Goal: Task Accomplishment & Management: Manage account settings

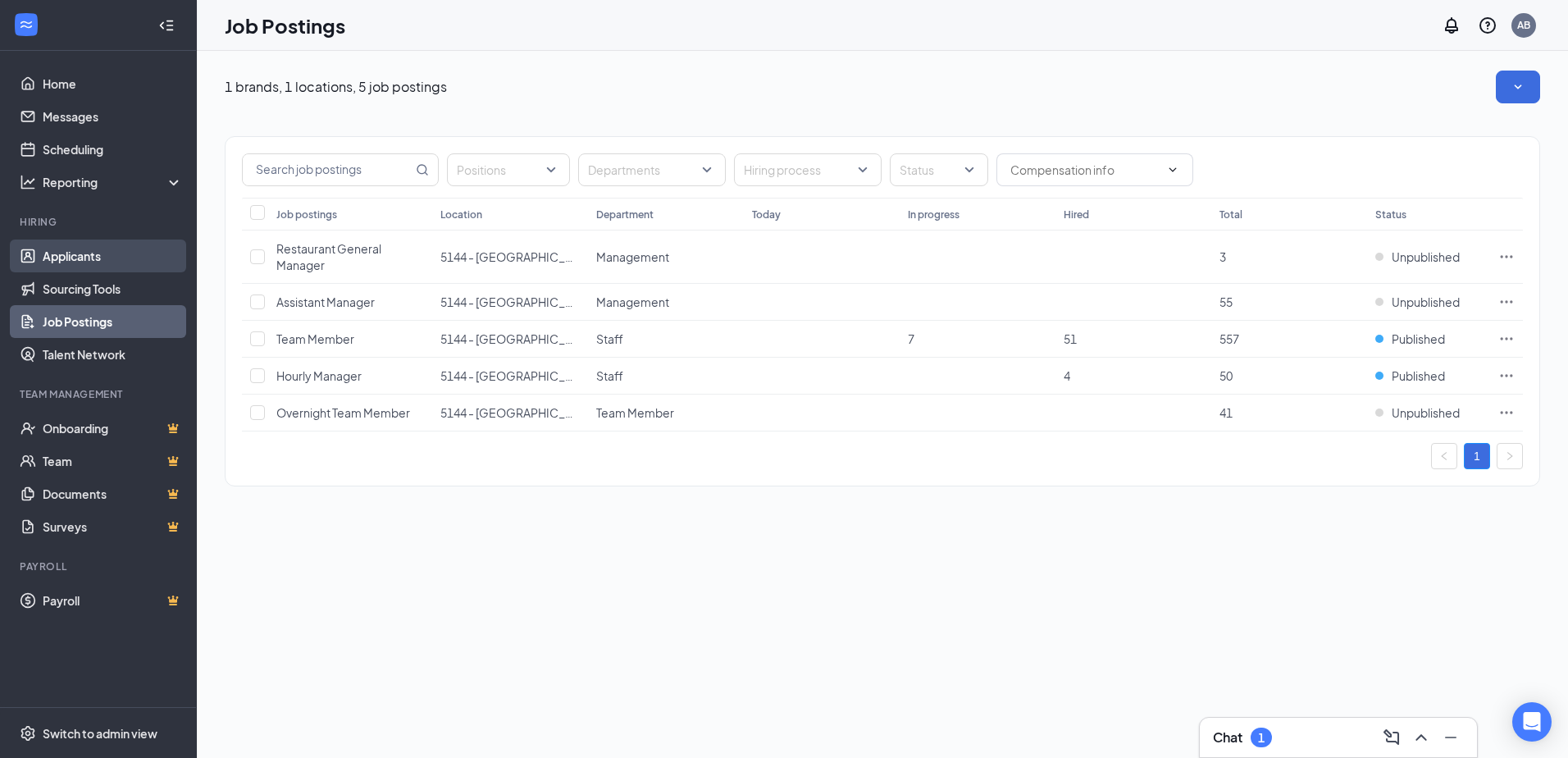
click at [69, 259] on link "Applicants" at bounding box center [112, 256] width 141 height 33
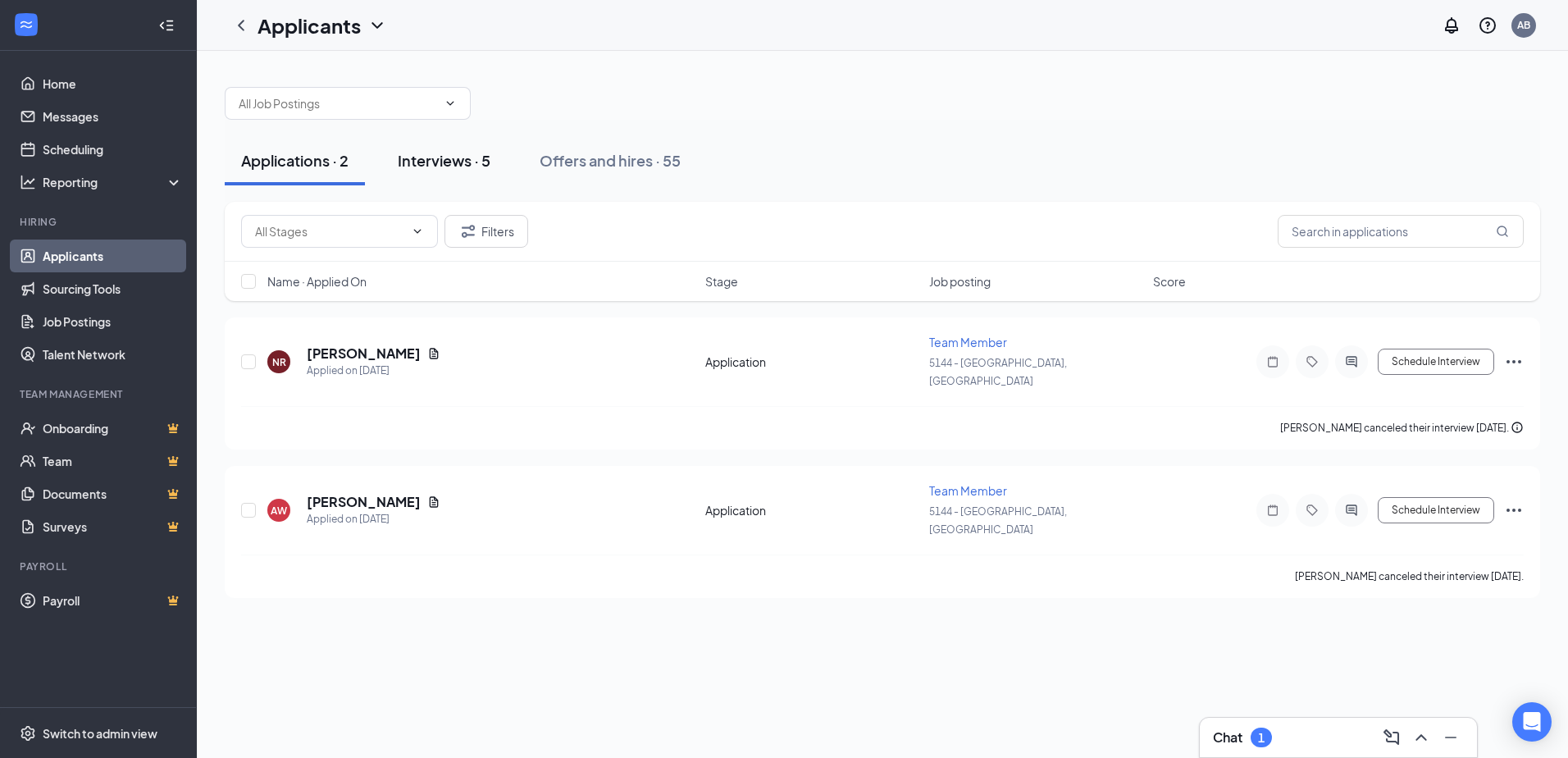
click at [456, 145] on button "Interviews · 5" at bounding box center [445, 161] width 126 height 49
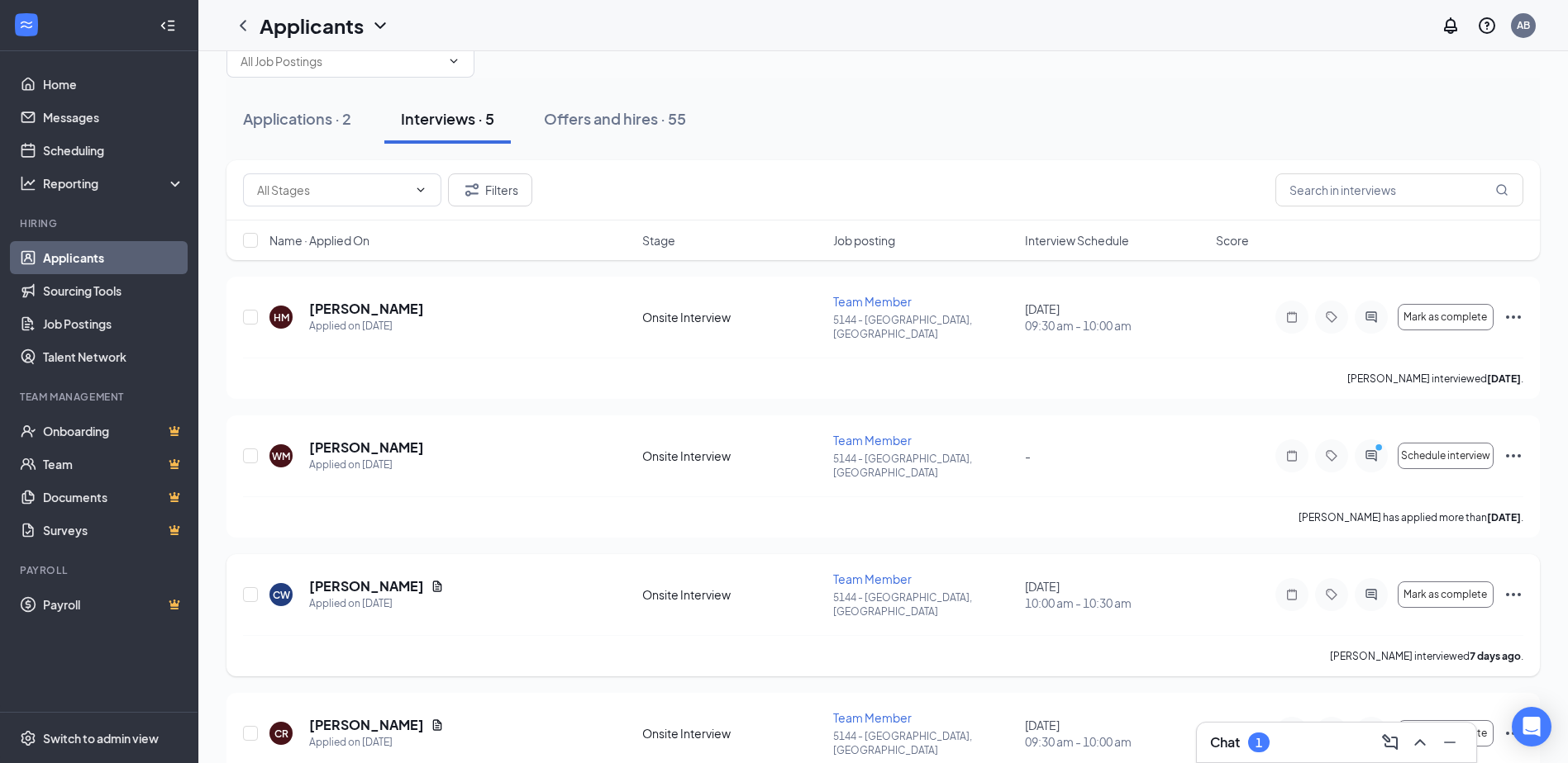
scroll to position [83, 0]
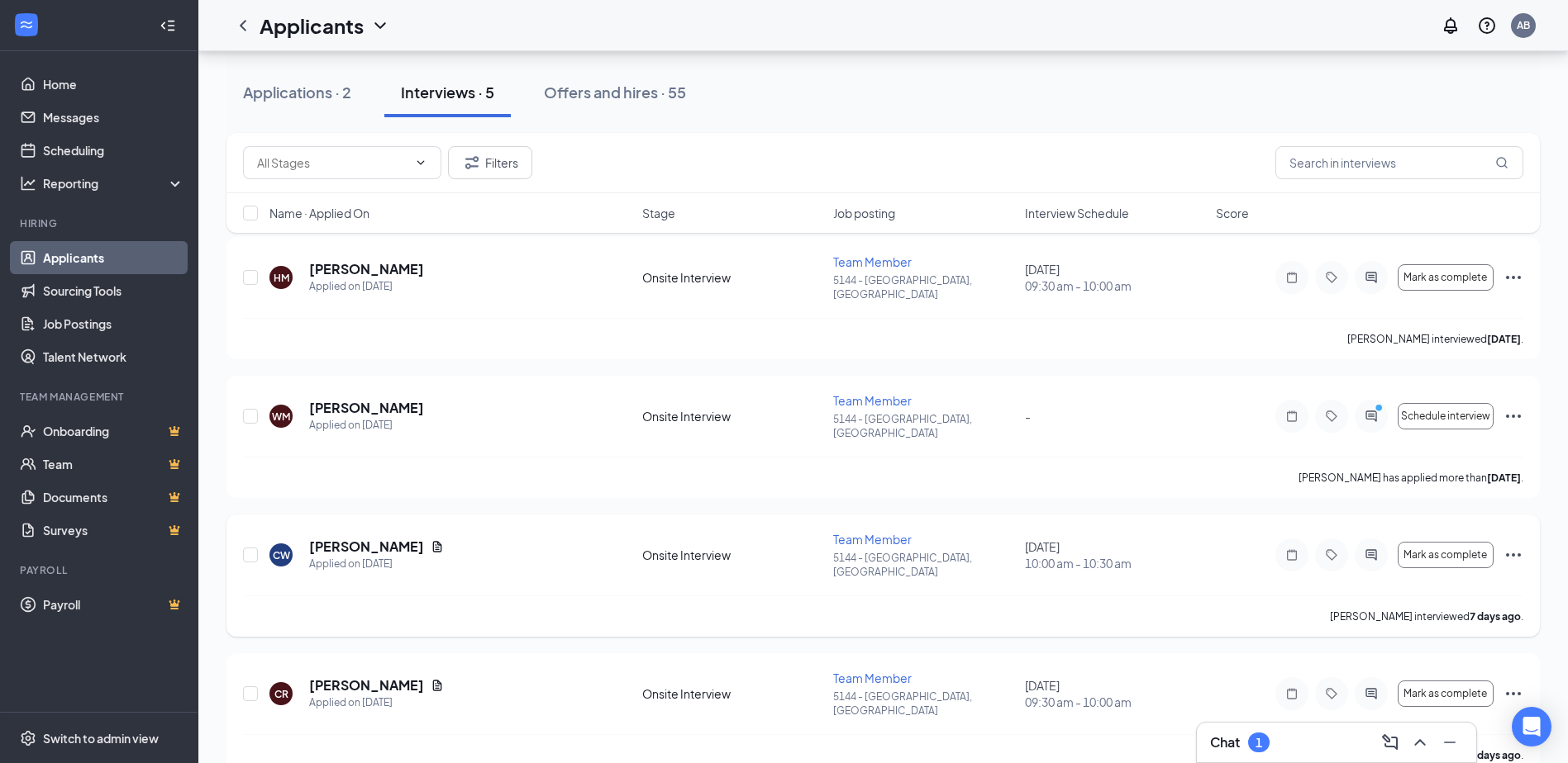
click at [668, 595] on div "charles williamson interviewed 7 days ago ." at bounding box center [883, 616] width 1280 height 41
click at [1511, 545] on icon "Ellipses" at bounding box center [1513, 555] width 20 height 20
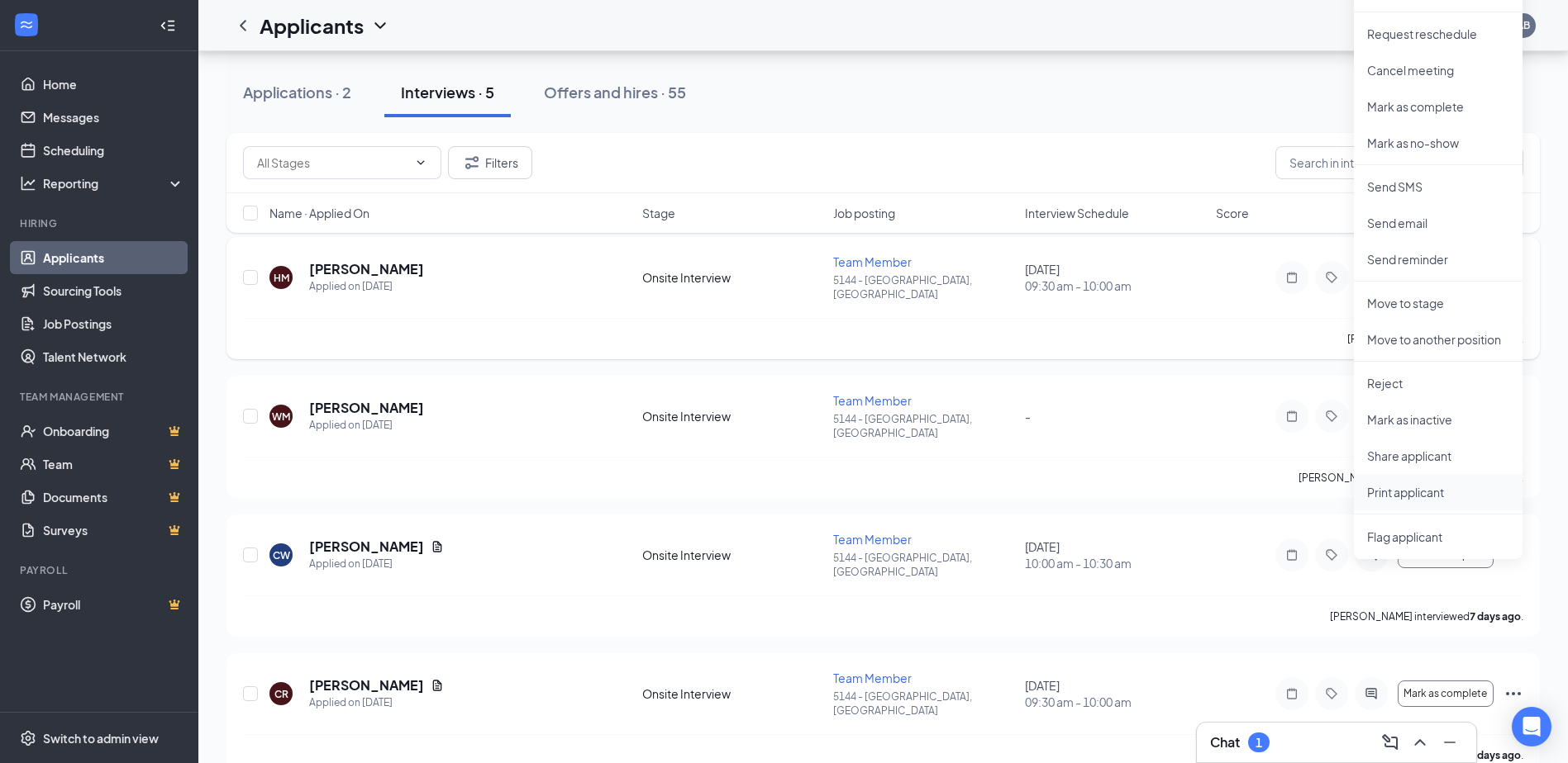
click at [1418, 494] on p "Print applicant" at bounding box center [1438, 492] width 143 height 17
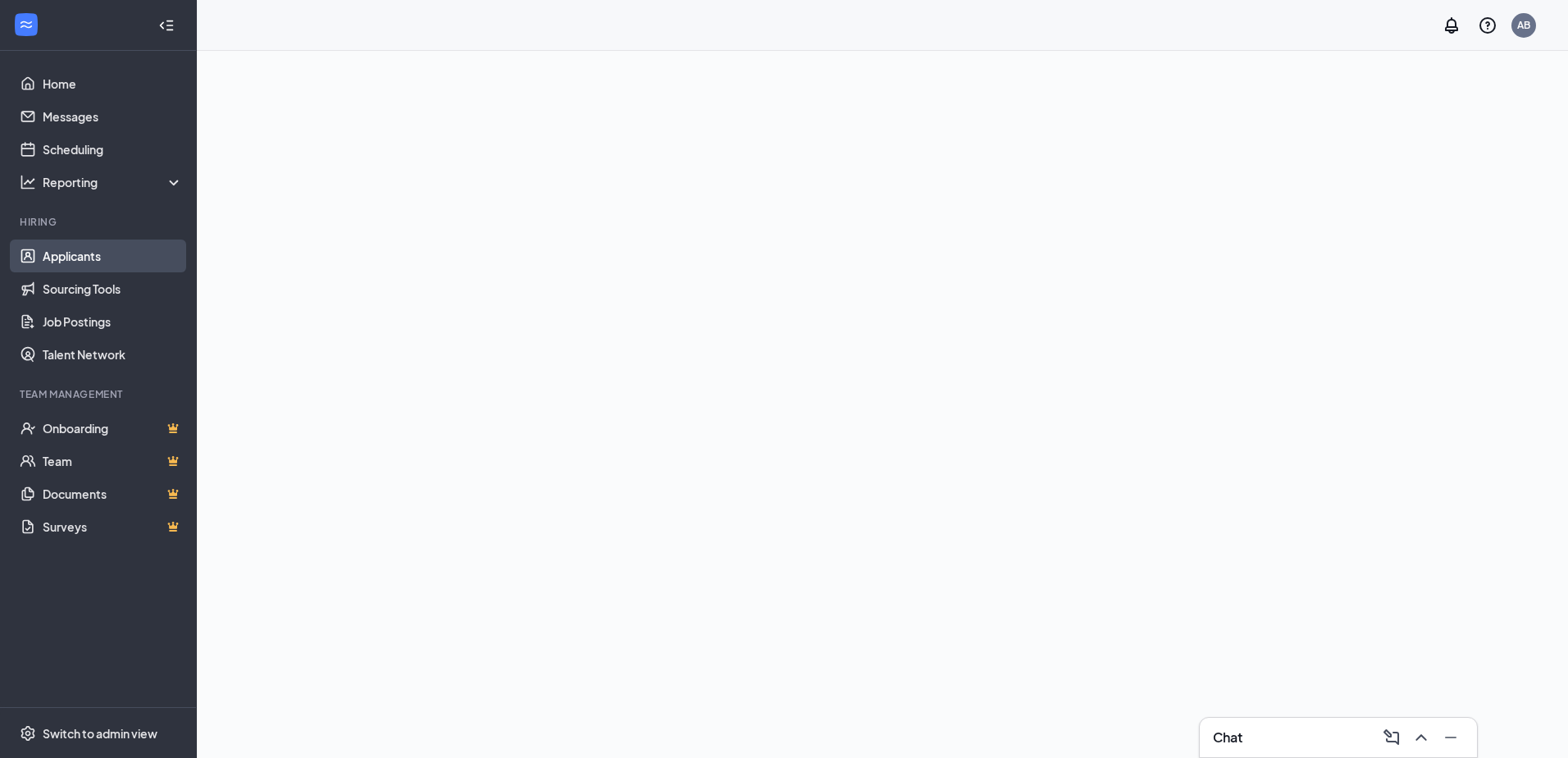
drag, startPoint x: 857, startPoint y: 531, endPoint x: 114, endPoint y: 259, distance: 791.2
click at [114, 259] on link "Applicants" at bounding box center [112, 256] width 141 height 33
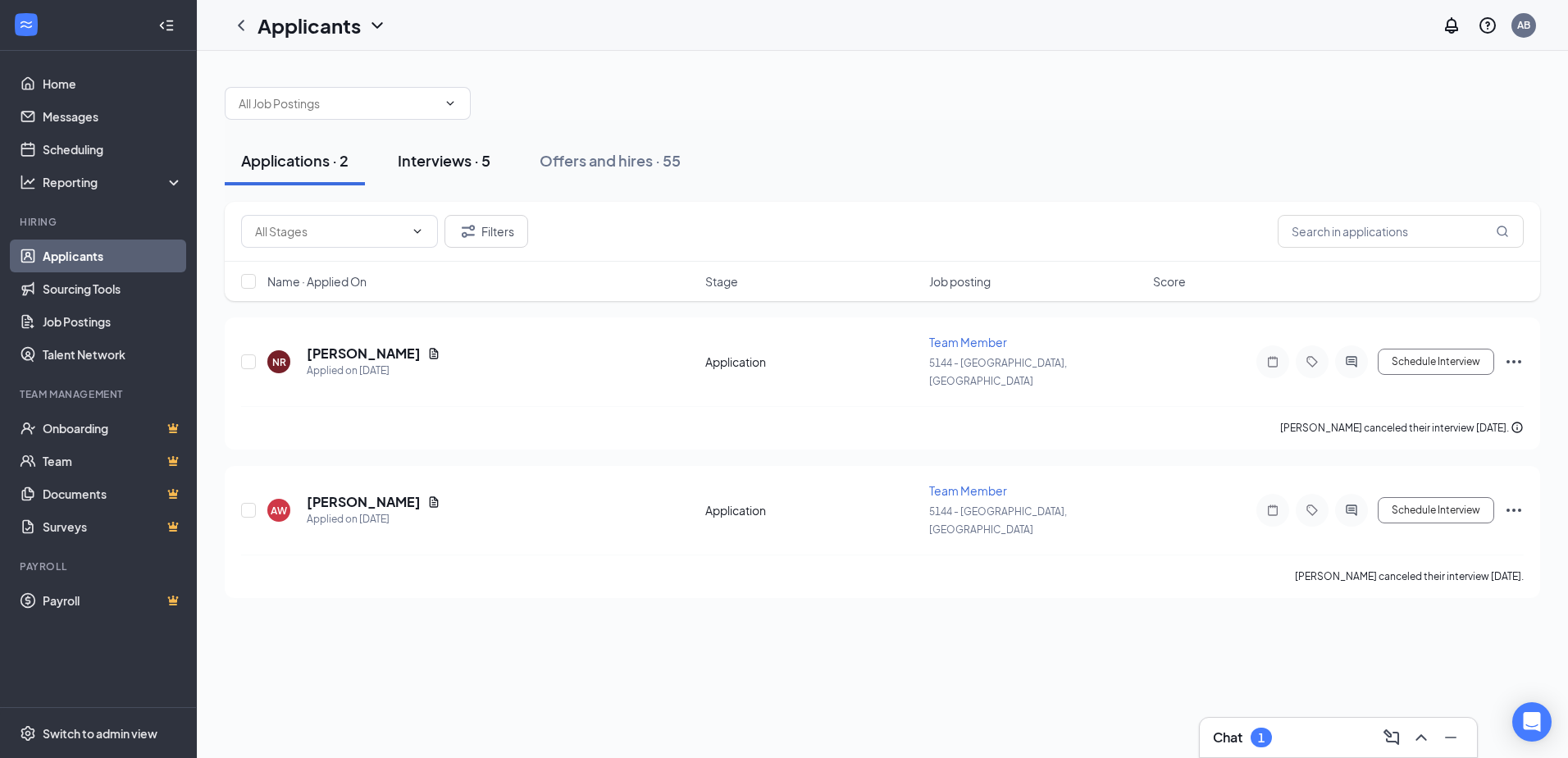
click at [447, 158] on div "Interviews · 5" at bounding box center [445, 160] width 93 height 20
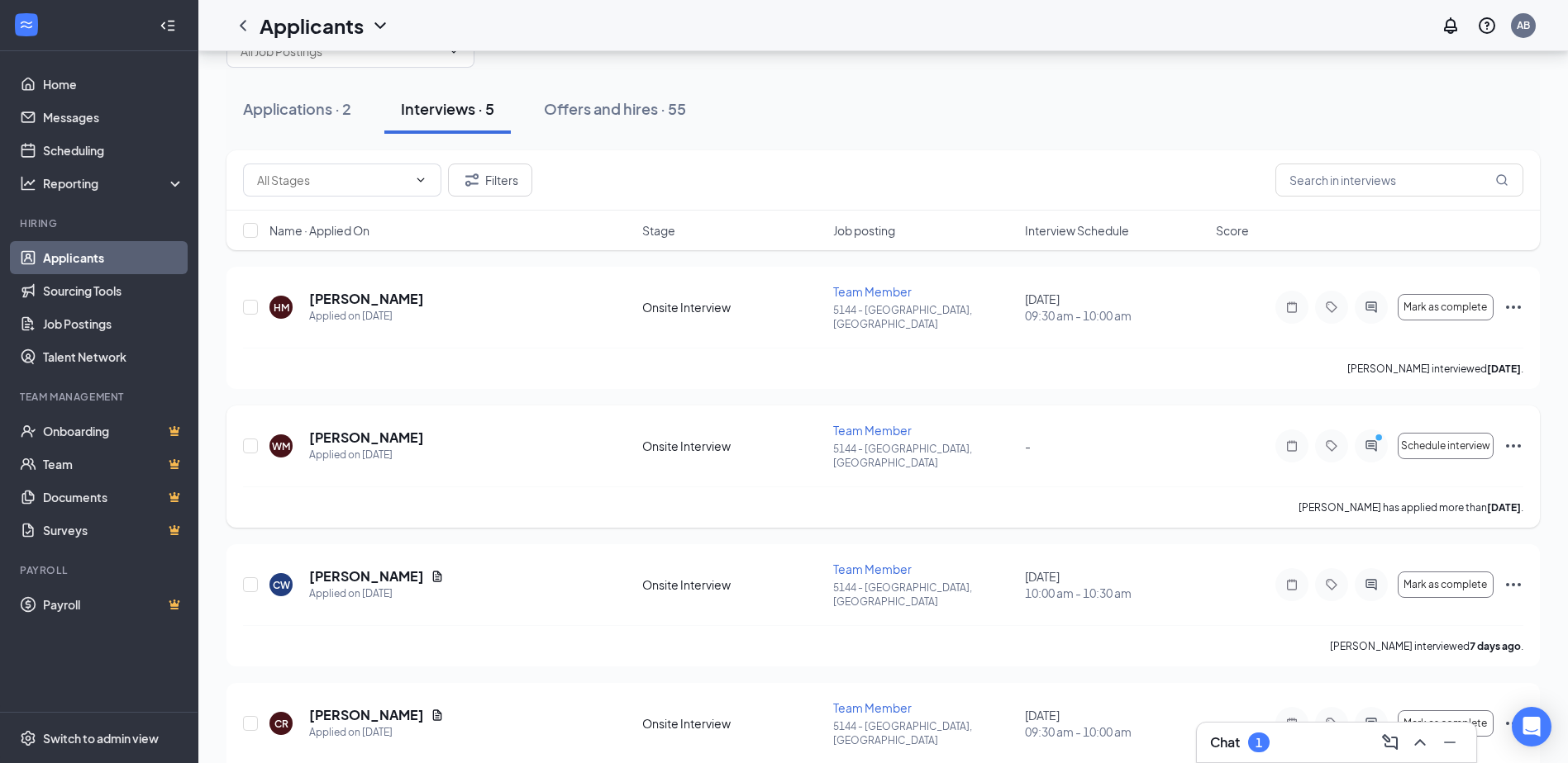
scroll to position [83, 0]
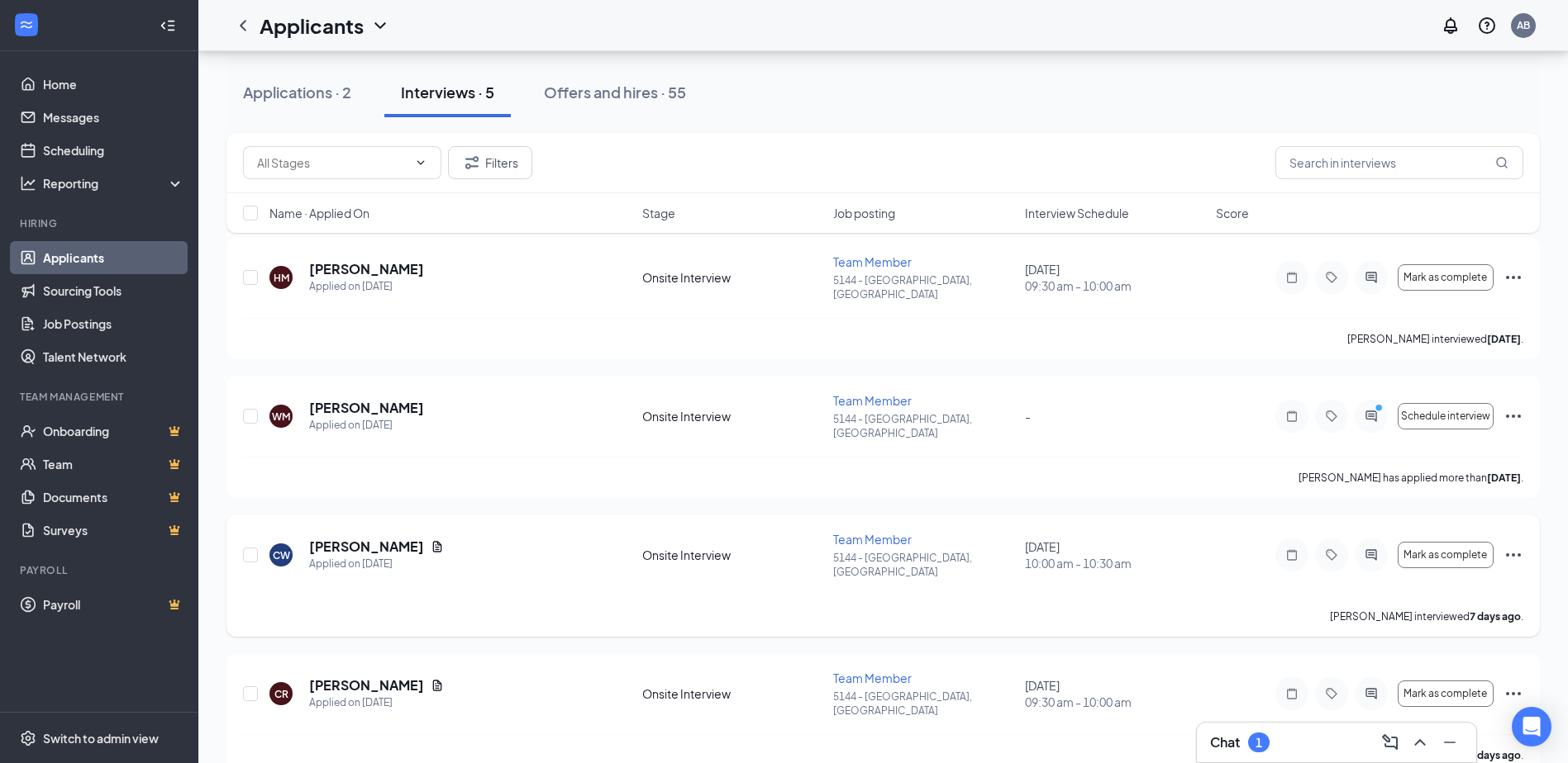
click at [1517, 545] on icon "Ellipses" at bounding box center [1513, 555] width 20 height 20
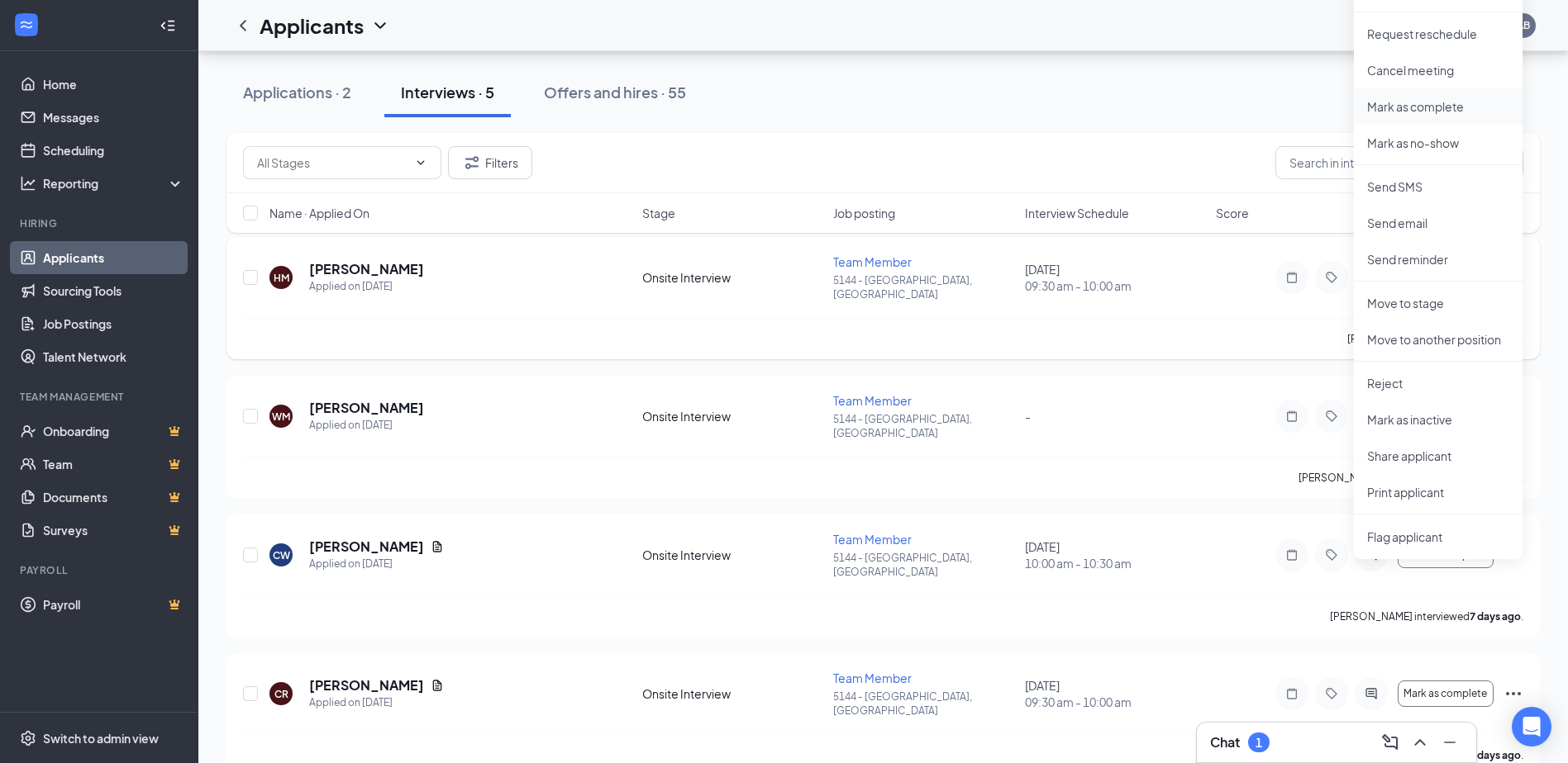
click at [1432, 102] on p "Mark as complete" at bounding box center [1438, 106] width 143 height 17
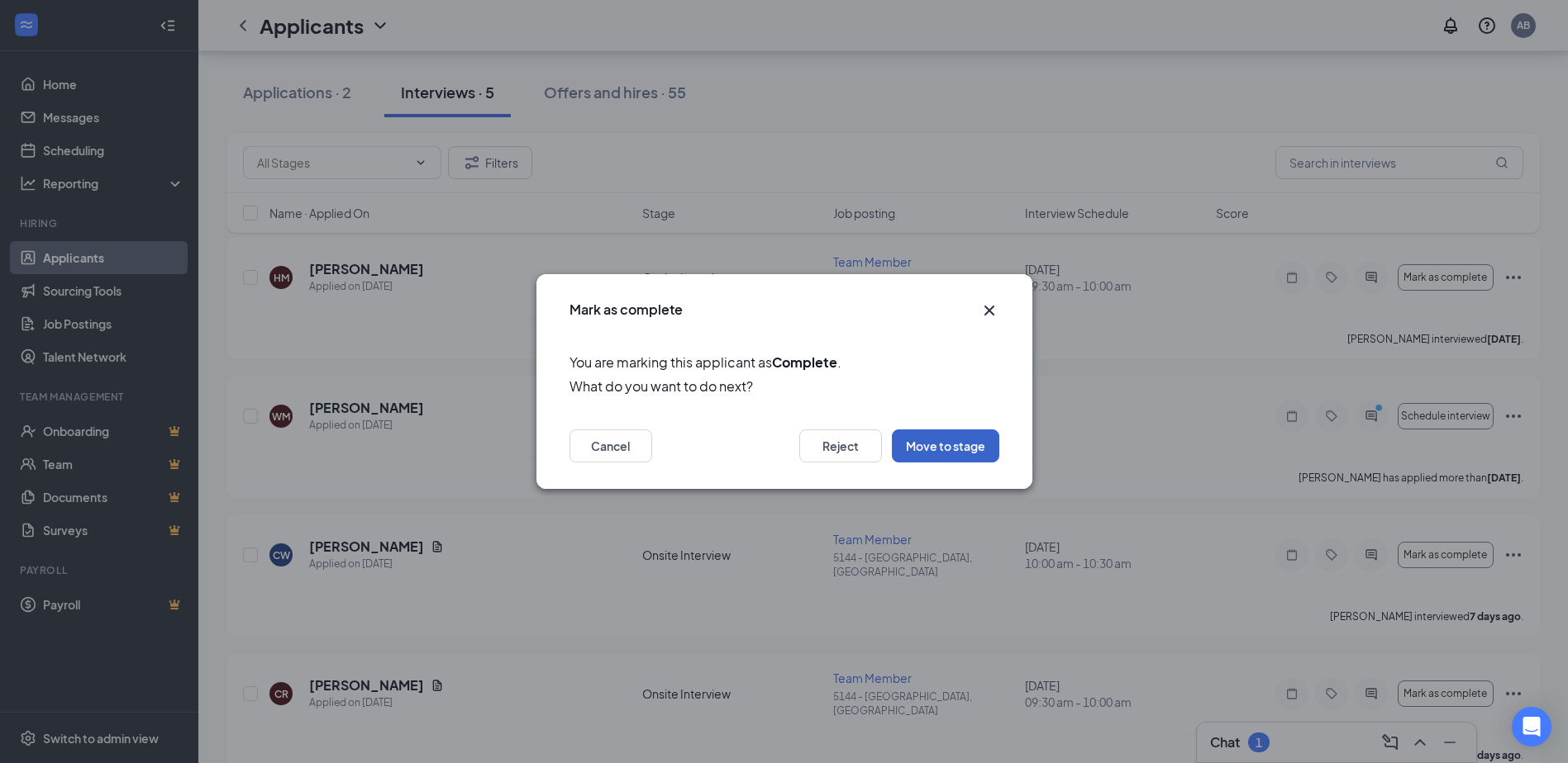
click at [929, 451] on button "Move to stage" at bounding box center [945, 446] width 107 height 33
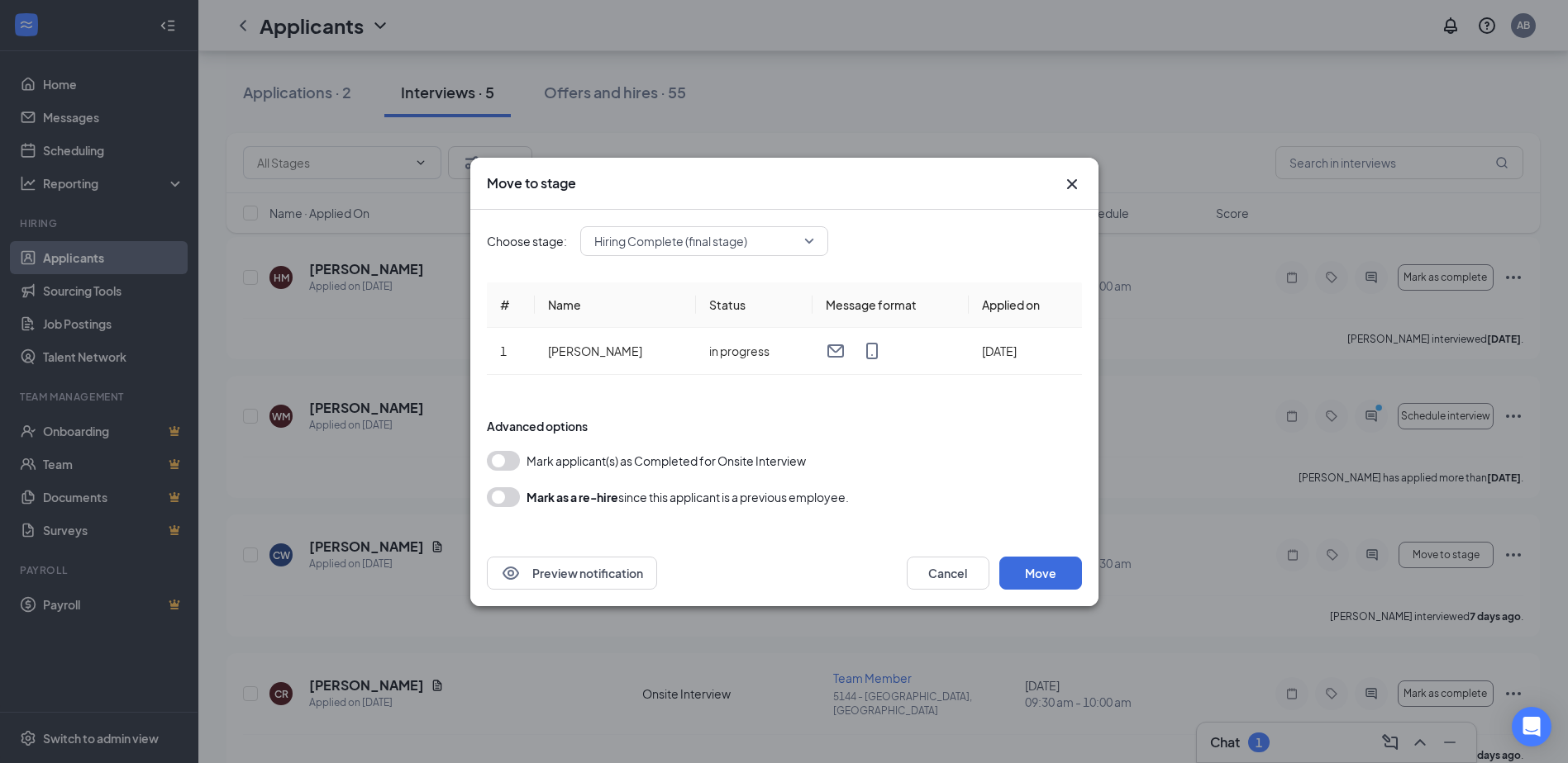
click at [511, 459] on button "button" at bounding box center [504, 461] width 33 height 20
click at [1041, 578] on button "Move" at bounding box center [1040, 573] width 83 height 33
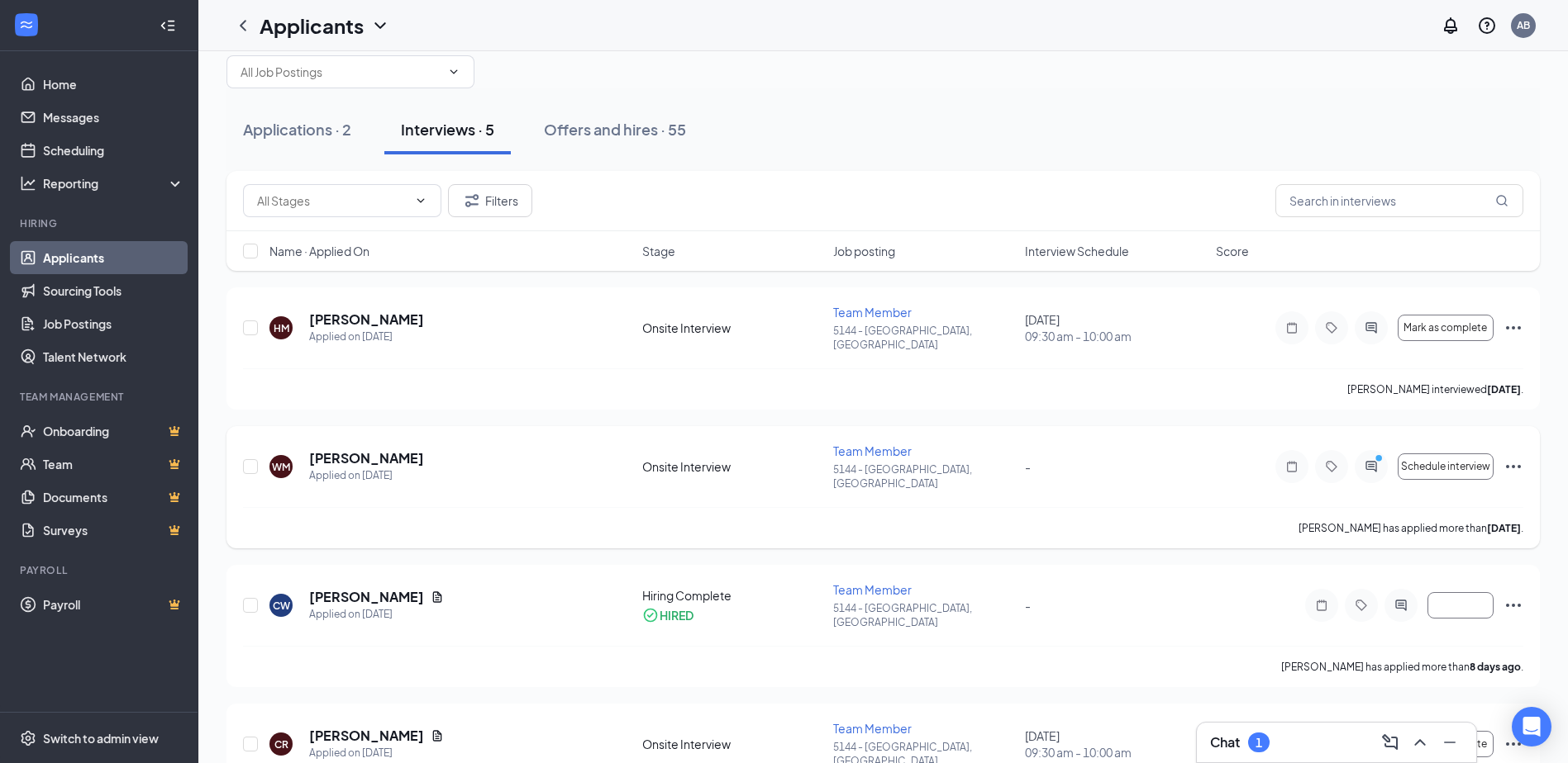
scroll to position [189, 0]
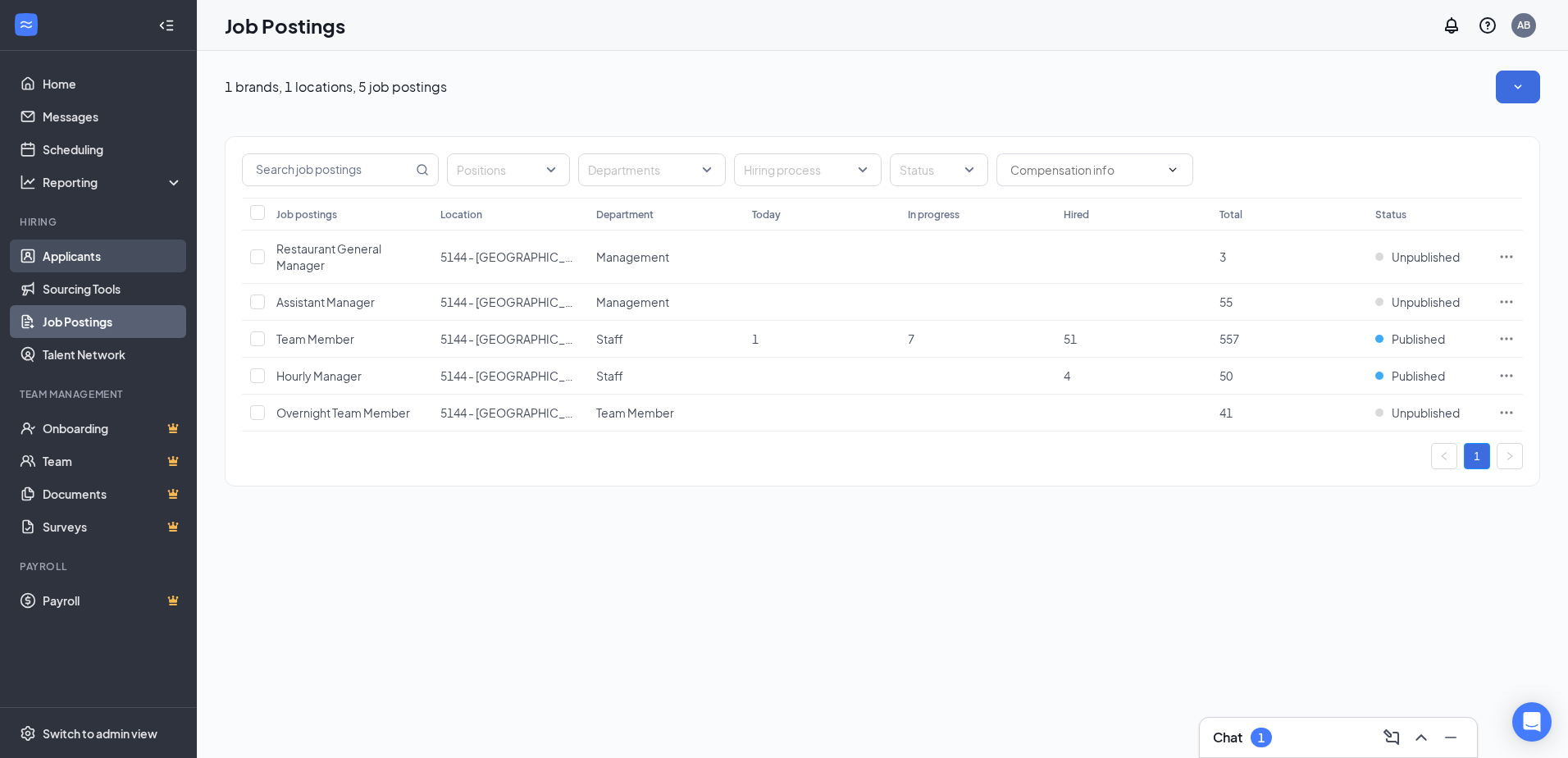
click at [108, 254] on link "Applicants" at bounding box center [112, 256] width 141 height 33
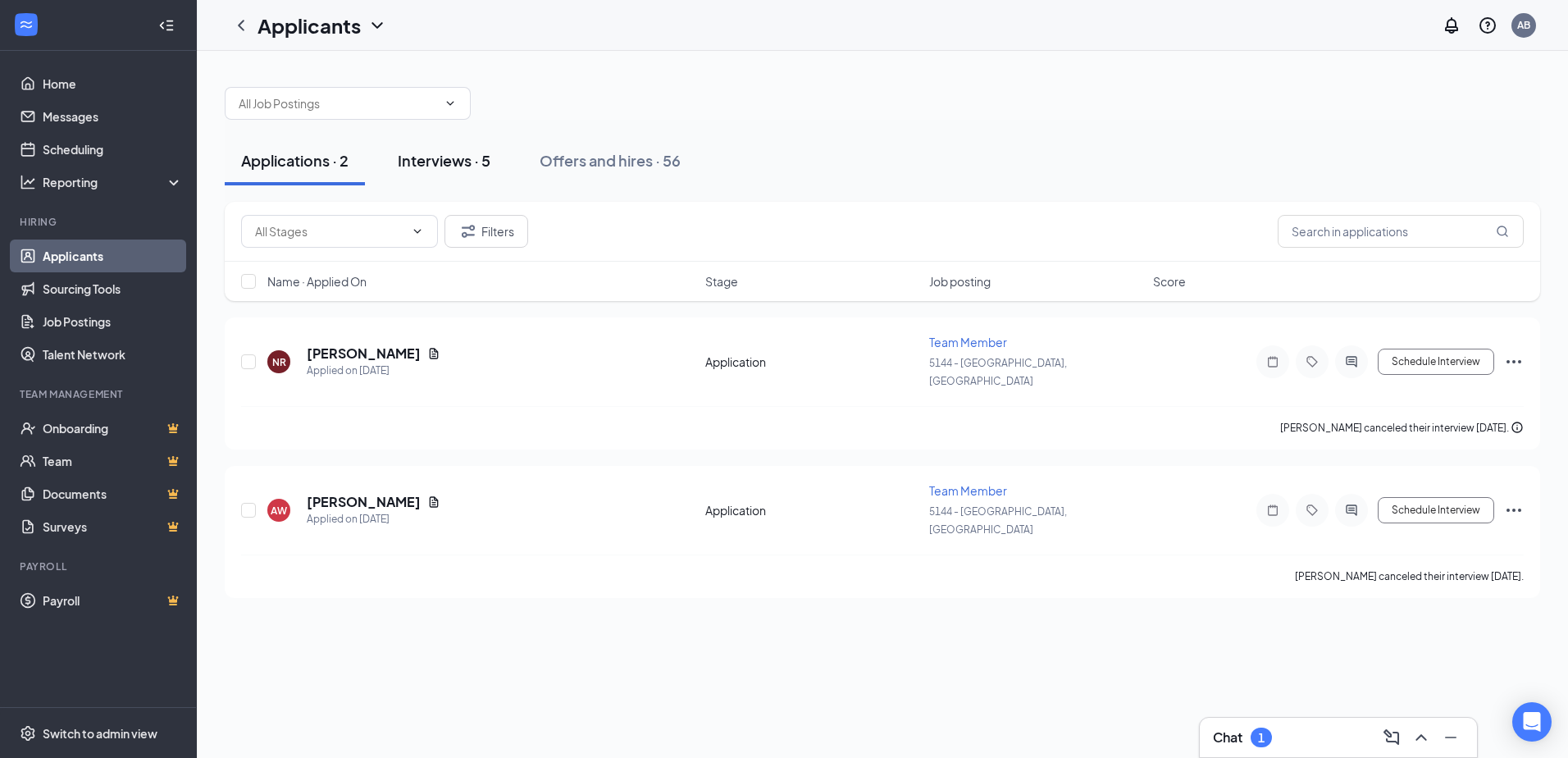
click at [449, 158] on div "Interviews · 5" at bounding box center [445, 160] width 93 height 20
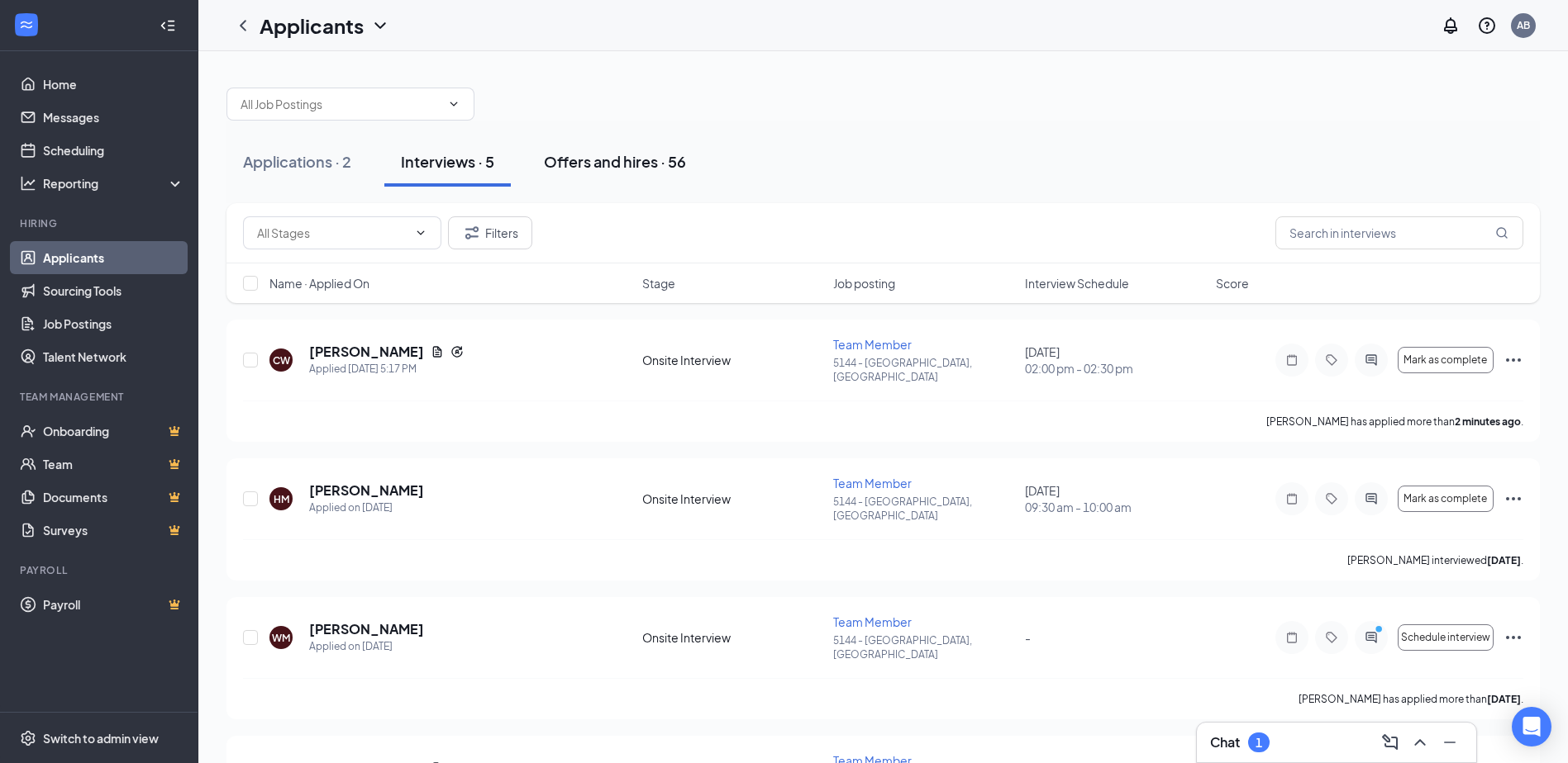
click at [640, 175] on button "Offers and hires · 56" at bounding box center [614, 162] width 175 height 50
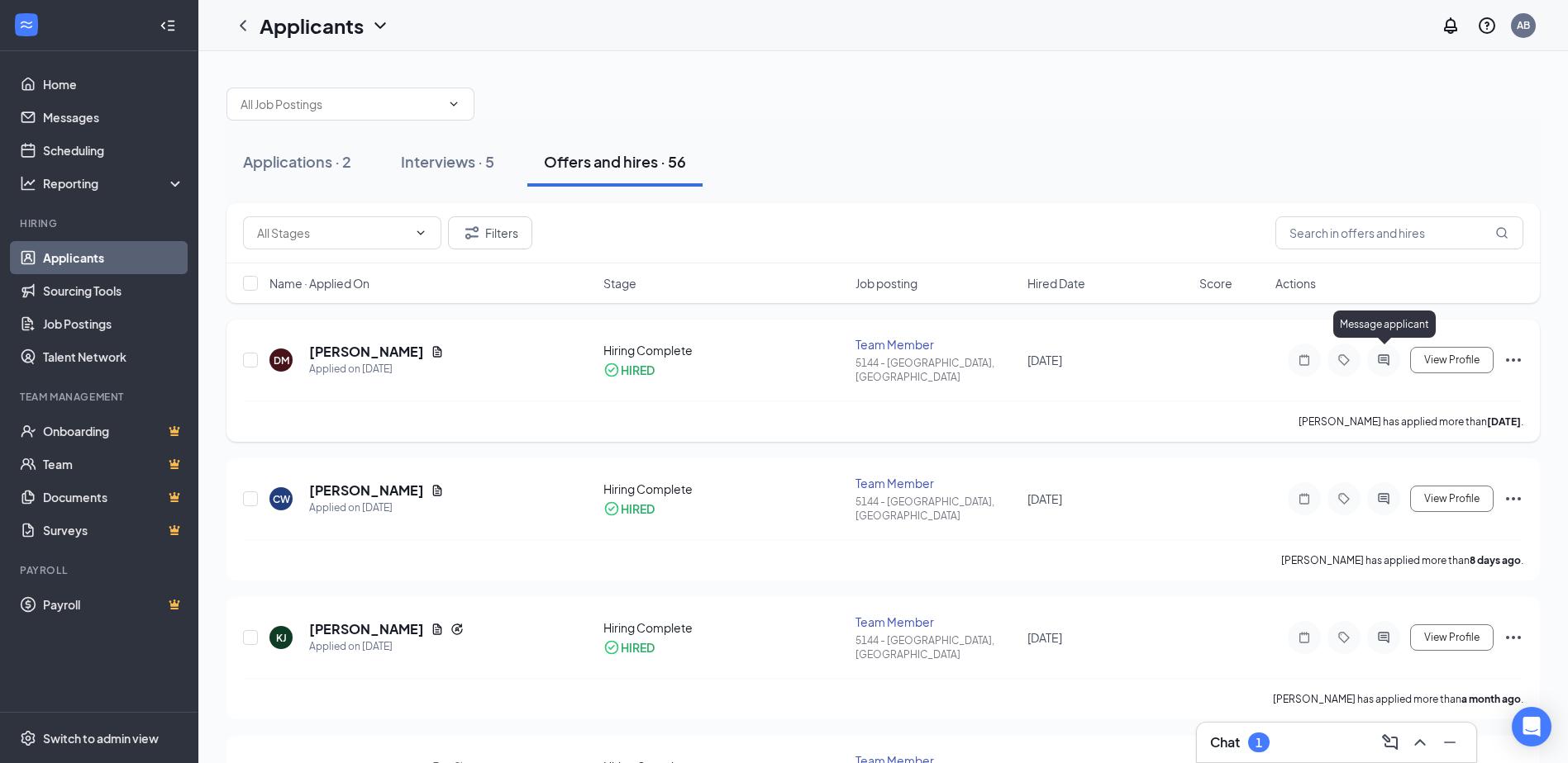
click at [1381, 353] on icon "ActiveChat" at bounding box center [1383, 360] width 20 height 14
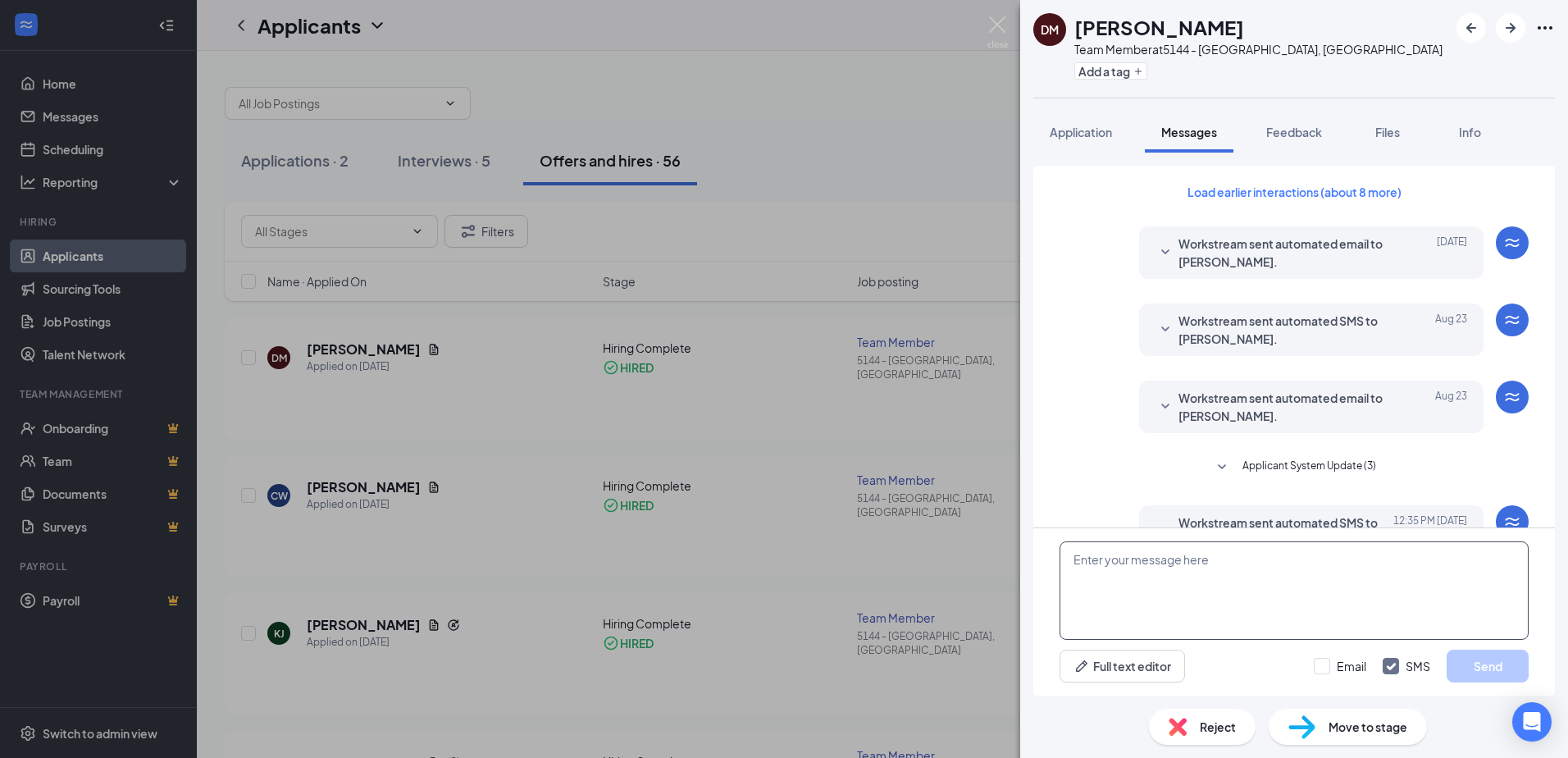
click at [1196, 590] on textarea at bounding box center [1295, 591] width 469 height 99
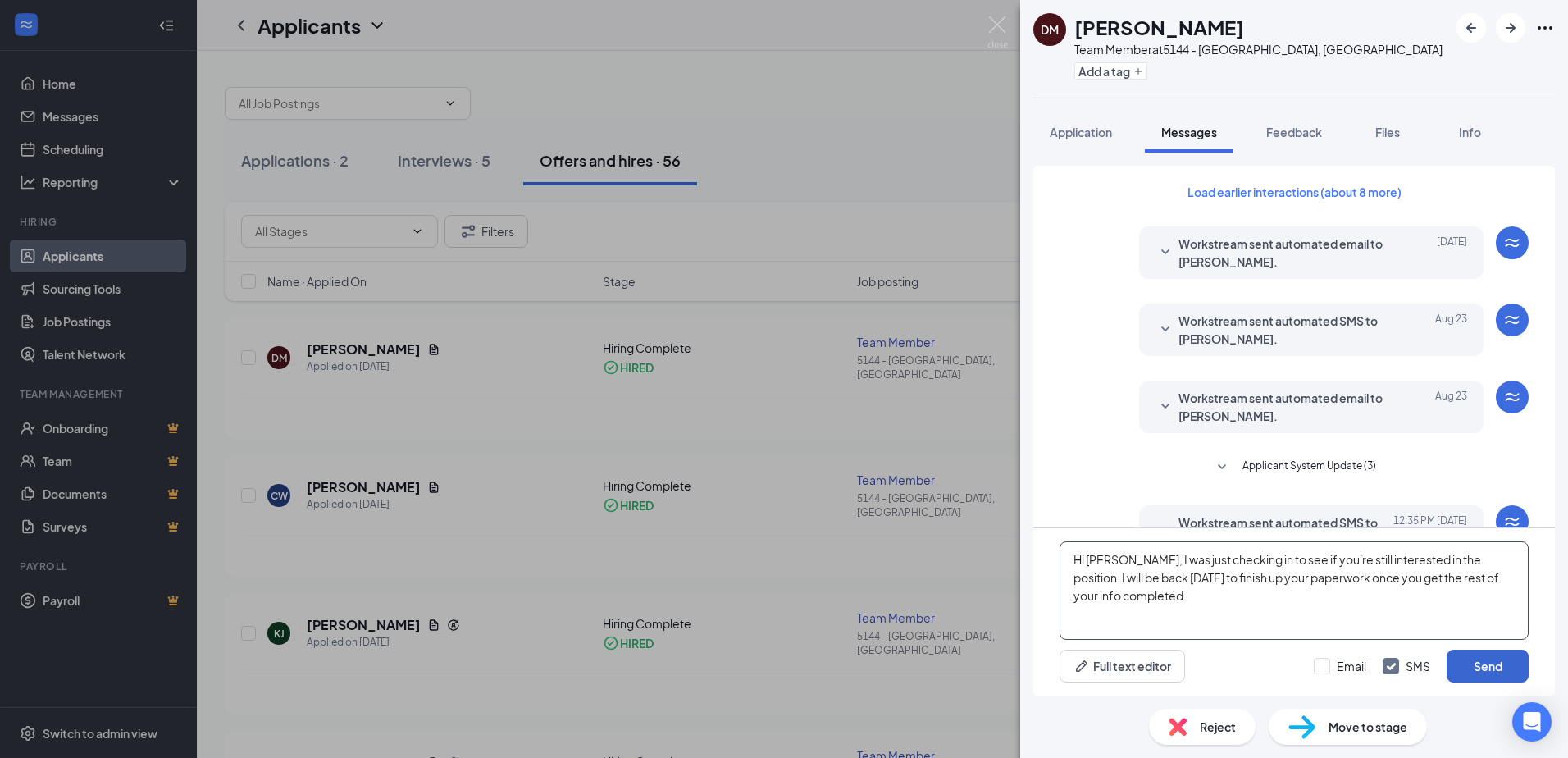
type textarea "Hi [PERSON_NAME], I was just checking in to see if you're still interested in t…"
click at [1481, 657] on button "Send" at bounding box center [1488, 666] width 82 height 33
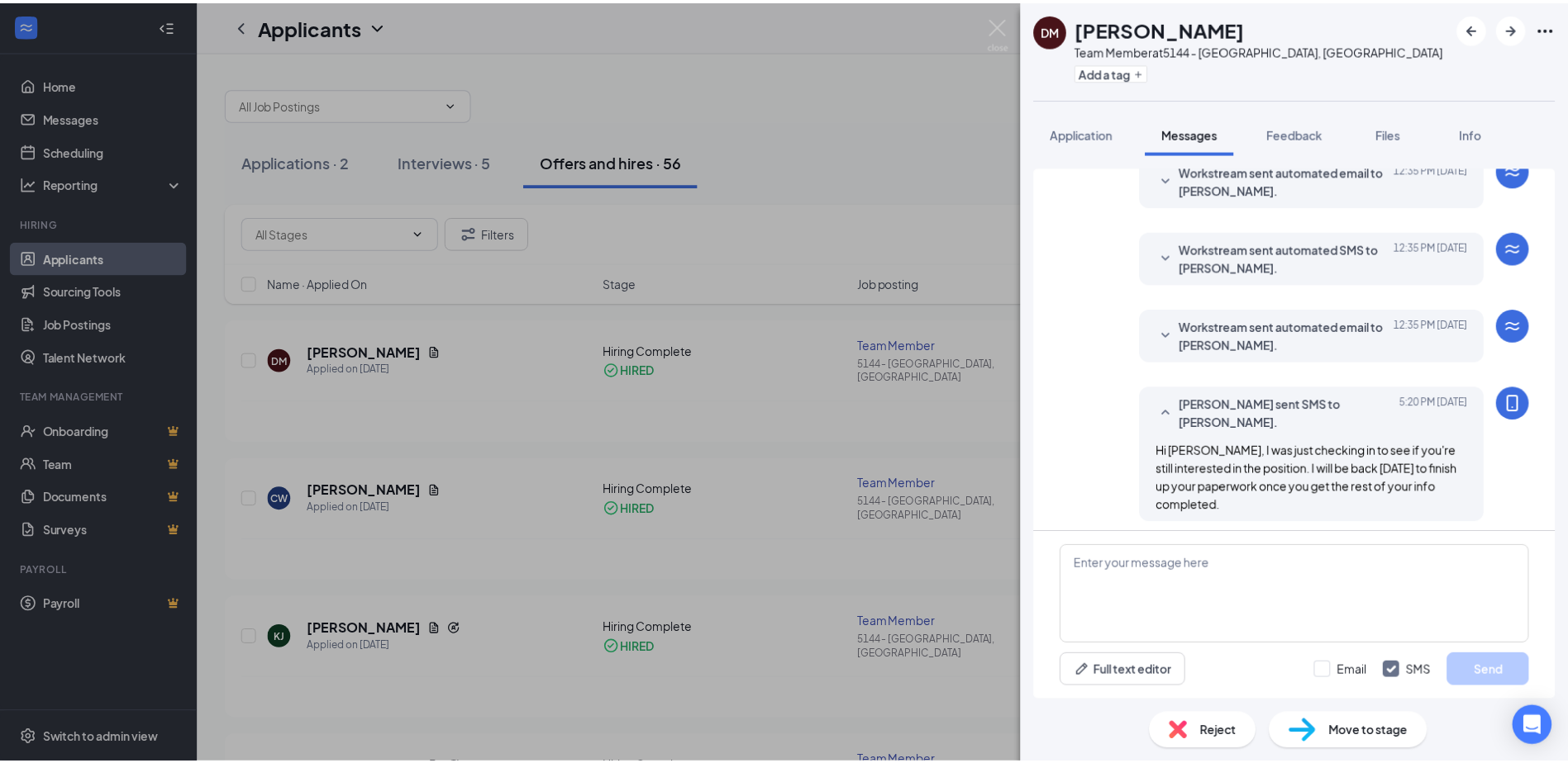
scroll to position [440, 0]
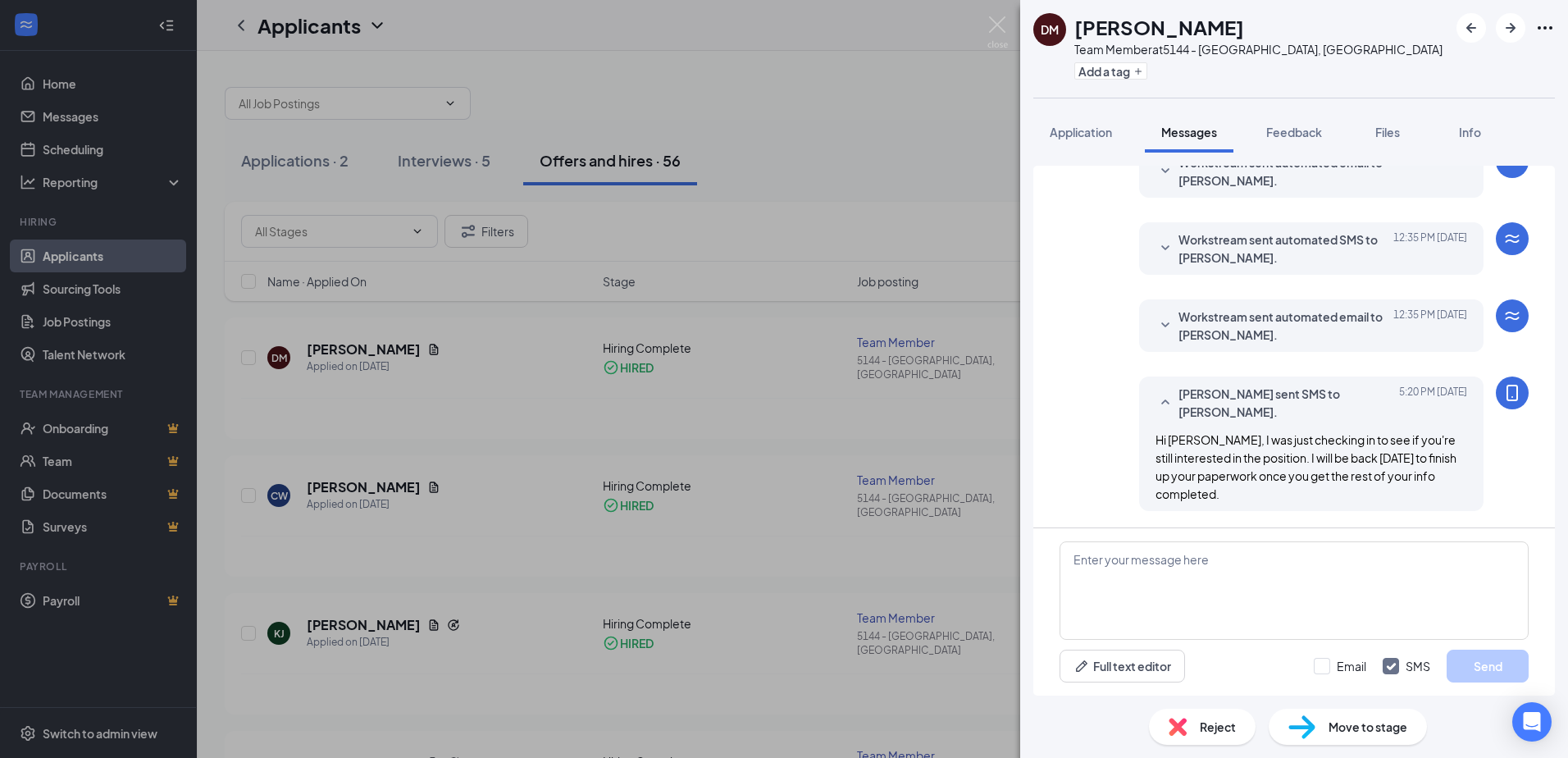
click at [963, 104] on div "DM [PERSON_NAME] Team Member at 5144 - Superior, [GEOGRAPHIC_DATA] Add a tag Ap…" at bounding box center [784, 379] width 1568 height 758
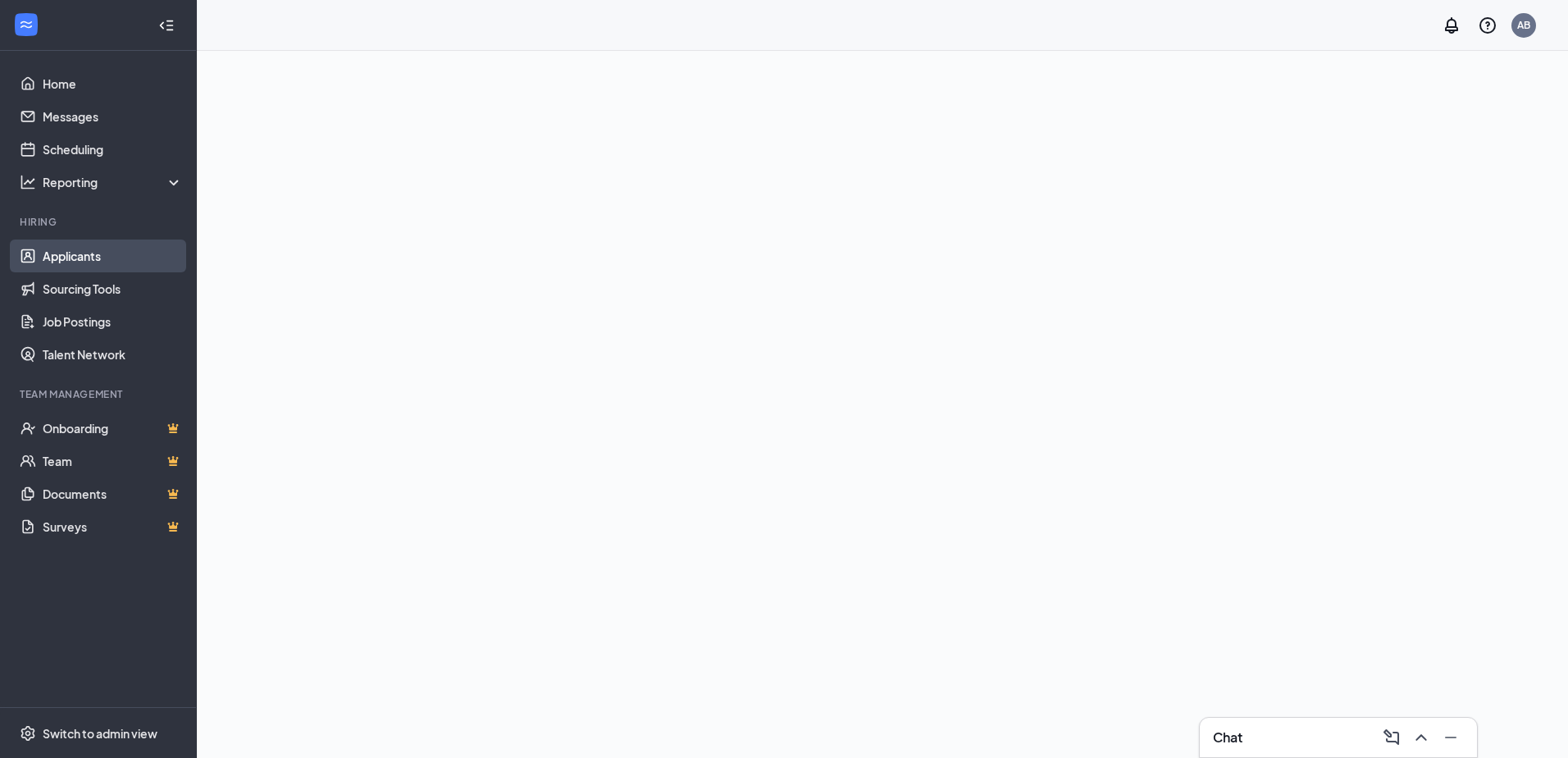
click at [92, 240] on link "Applicants" at bounding box center [112, 256] width 141 height 33
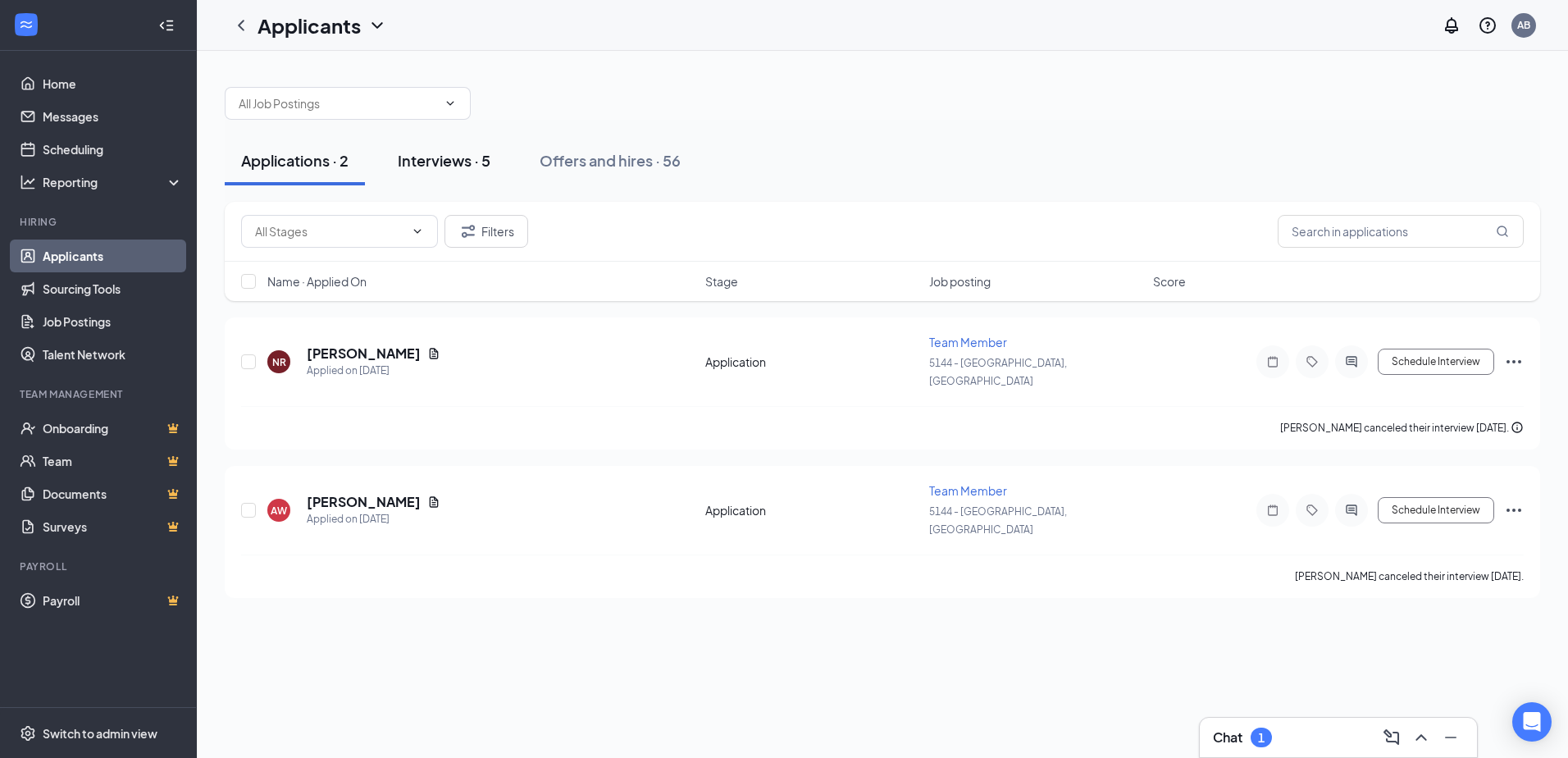
click at [429, 153] on div "Interviews · 5" at bounding box center [445, 160] width 93 height 20
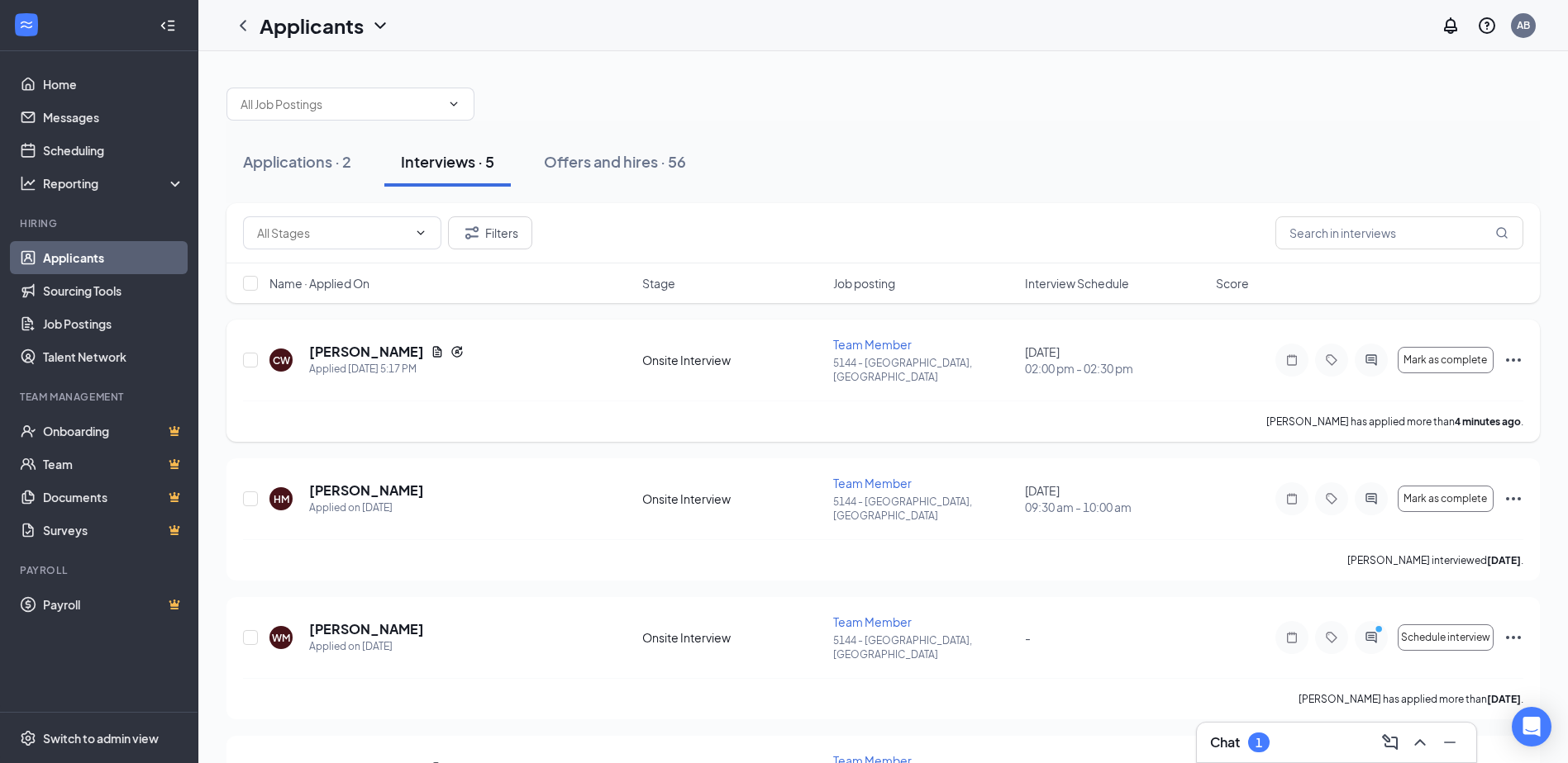
click at [1509, 353] on icon "Ellipses" at bounding box center [1513, 360] width 20 height 20
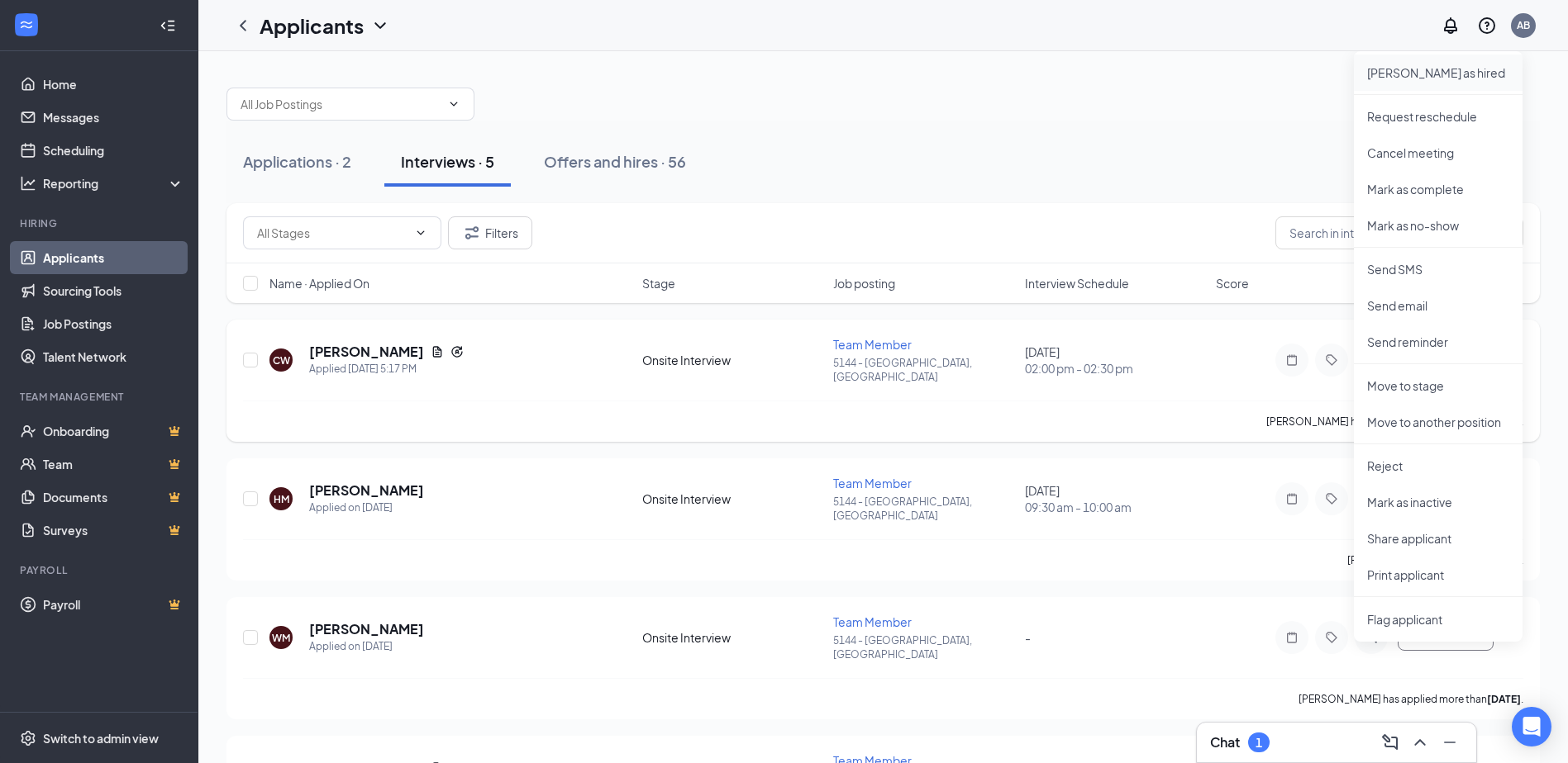
click at [1409, 61] on li "Mark as hired" at bounding box center [1437, 72] width 169 height 36
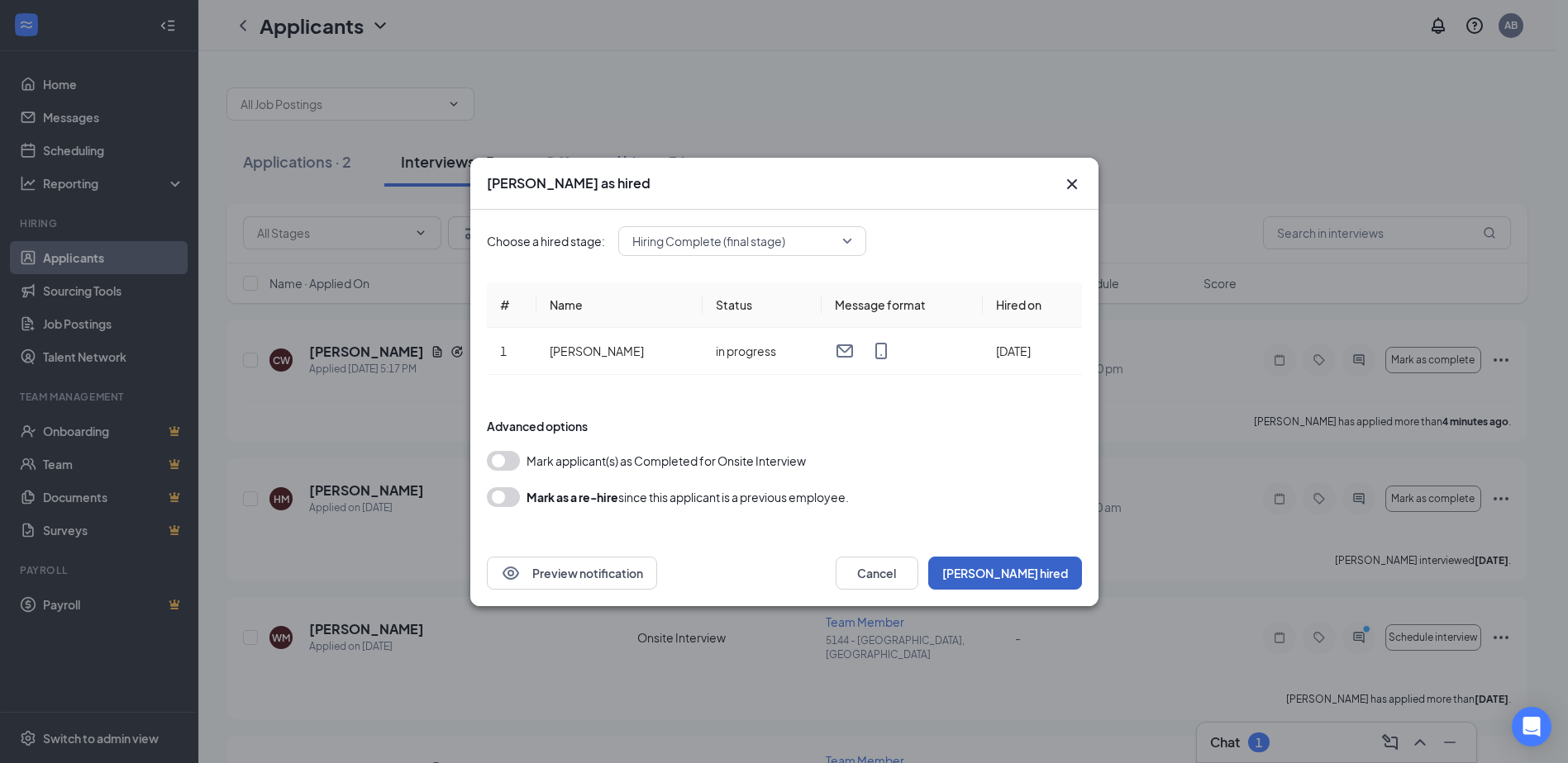
click at [1044, 577] on button "Mark hired" at bounding box center [1005, 573] width 153 height 33
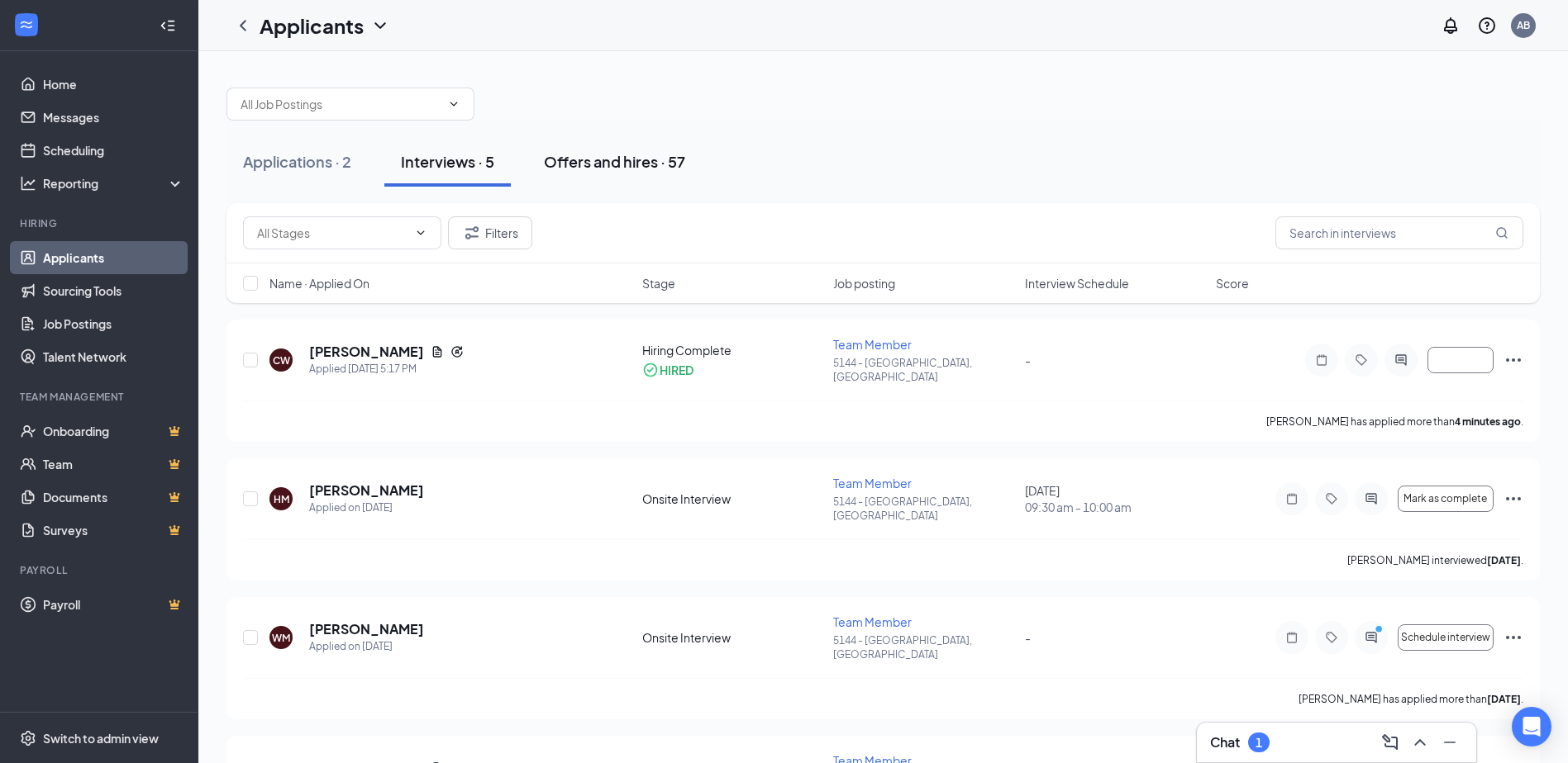
click at [583, 163] on div "Offers and hires · 57" at bounding box center [614, 161] width 142 height 20
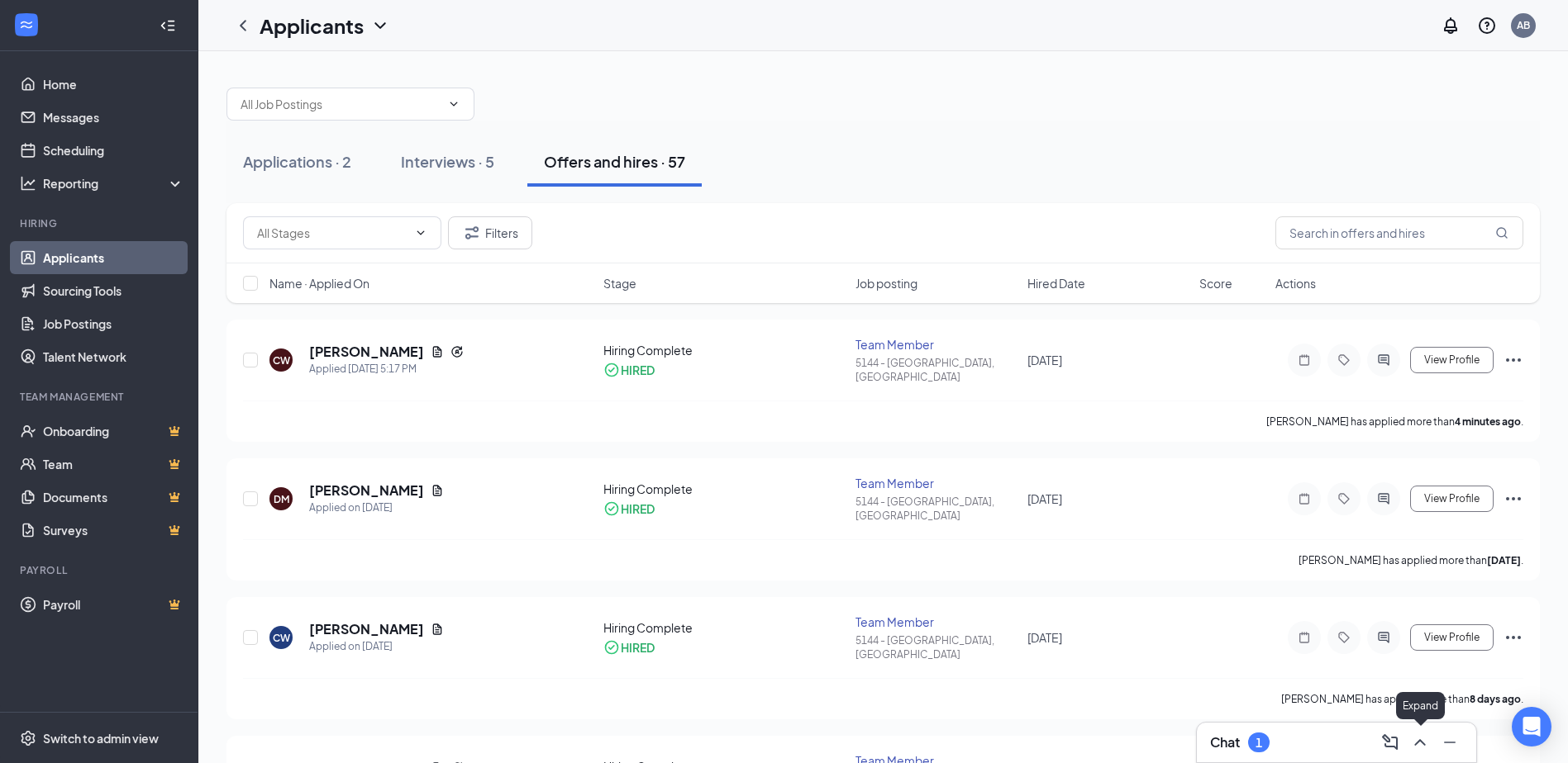
click at [1421, 742] on icon "ChevronUp" at bounding box center [1419, 743] width 11 height 7
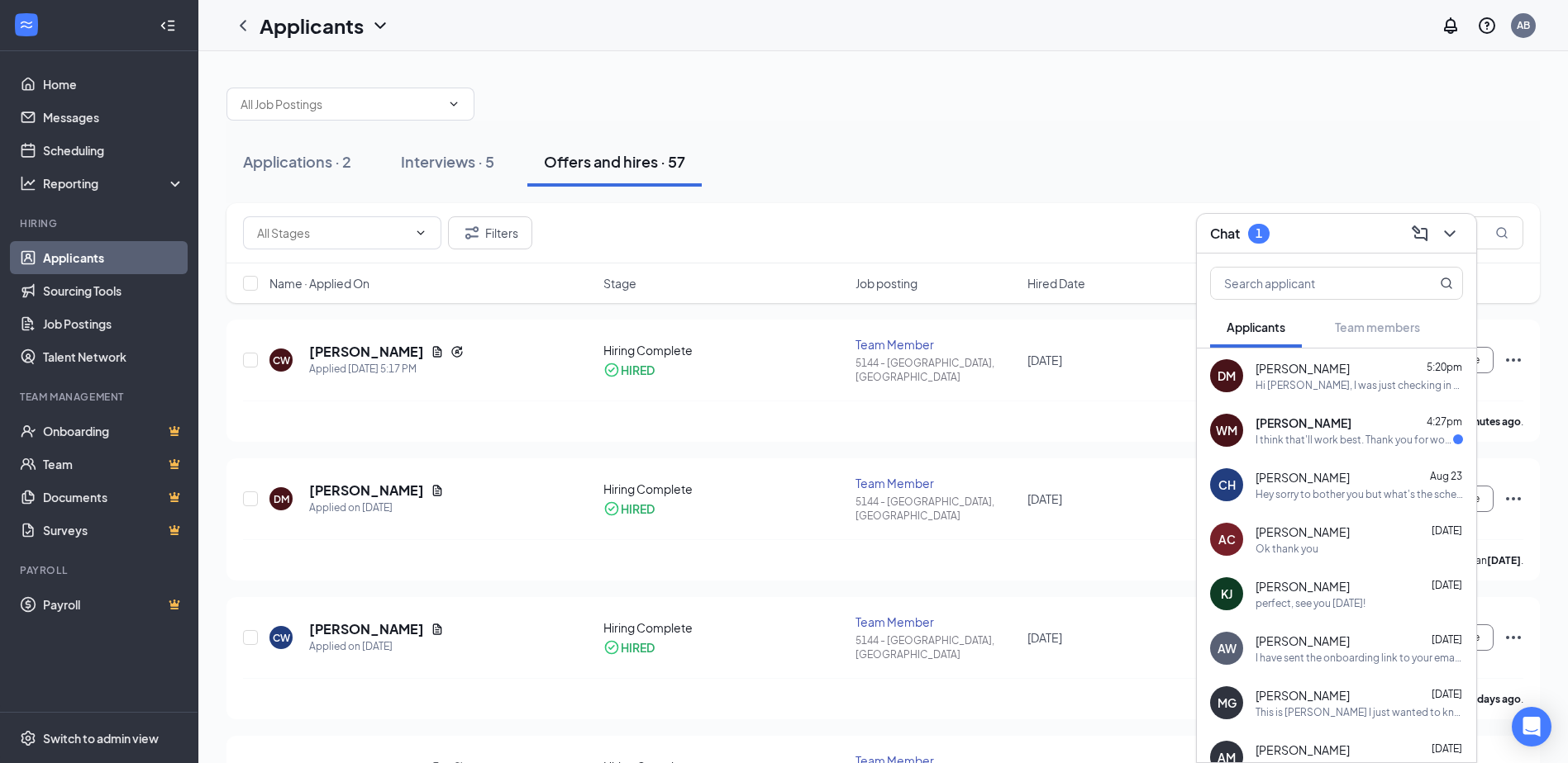
click at [1321, 447] on div "WM Winry McCourt 4:27pm I think that'll work best. Thank you for working with m…" at bounding box center [1337, 430] width 279 height 55
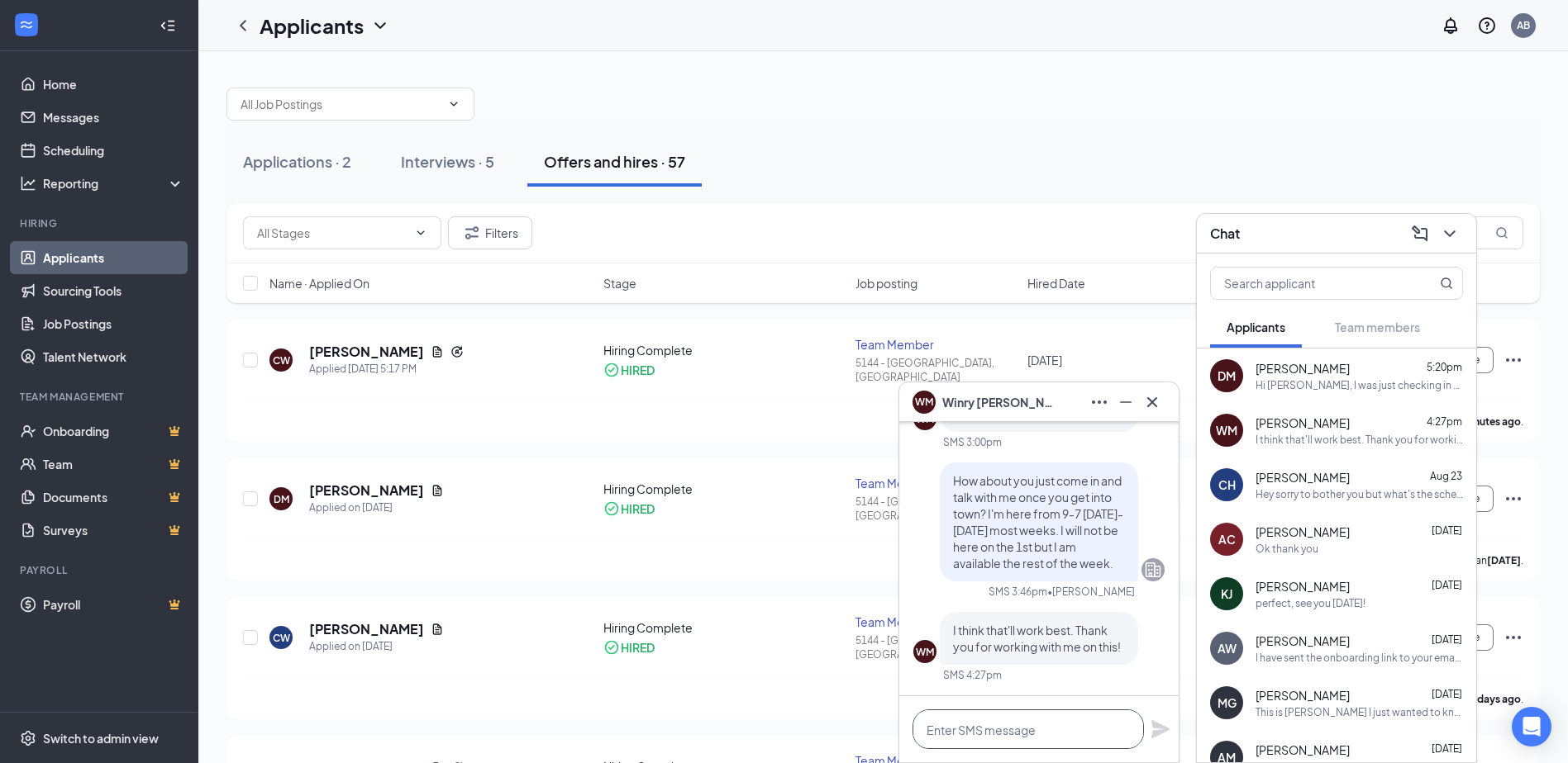
click at [1019, 724] on textarea at bounding box center [1027, 729] width 231 height 40
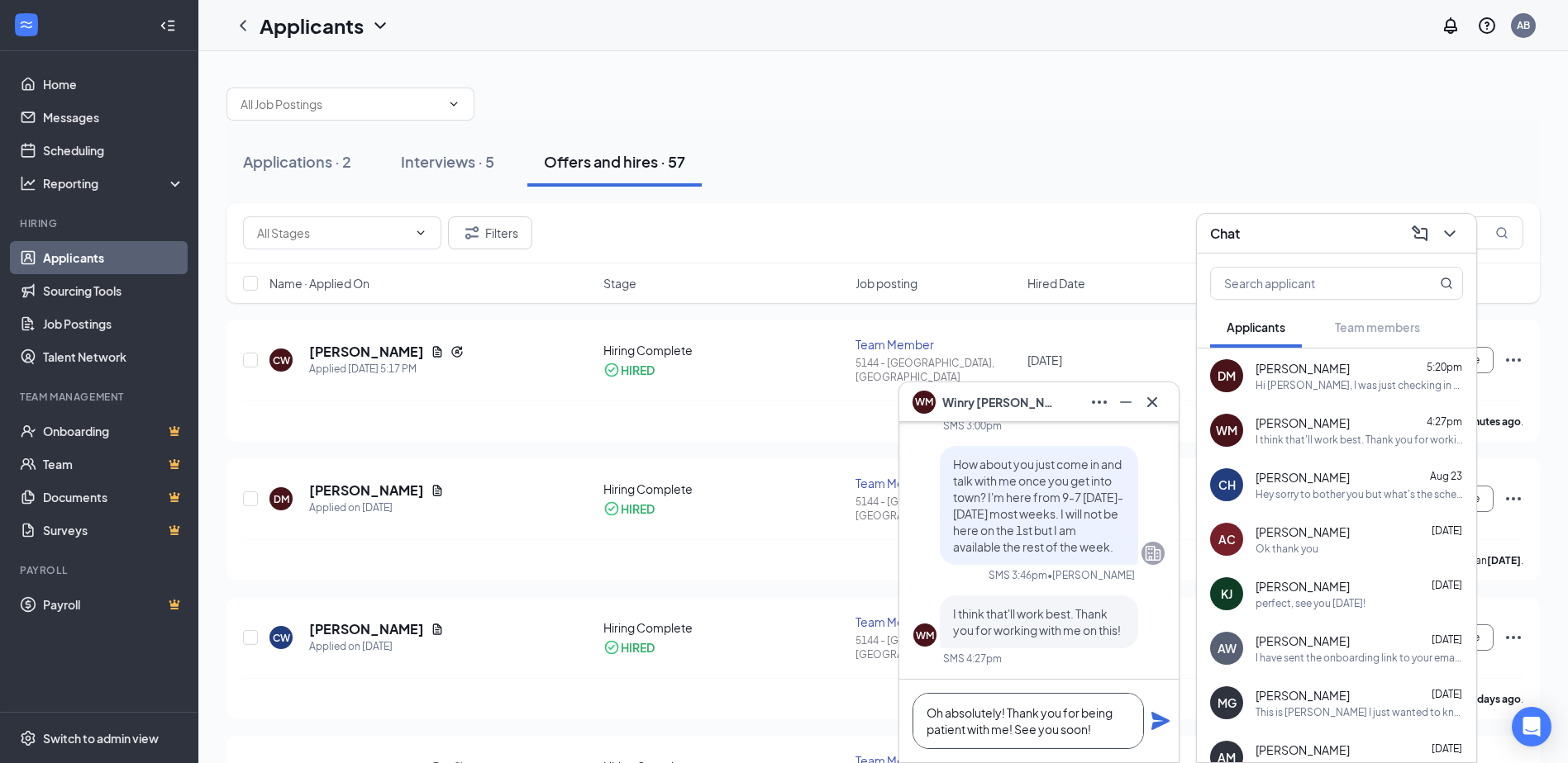
type textarea "Oh absolutely! Thank you for being patient with me! See you soon!"
click at [1153, 727] on icon "Plane" at bounding box center [1160, 721] width 19 height 19
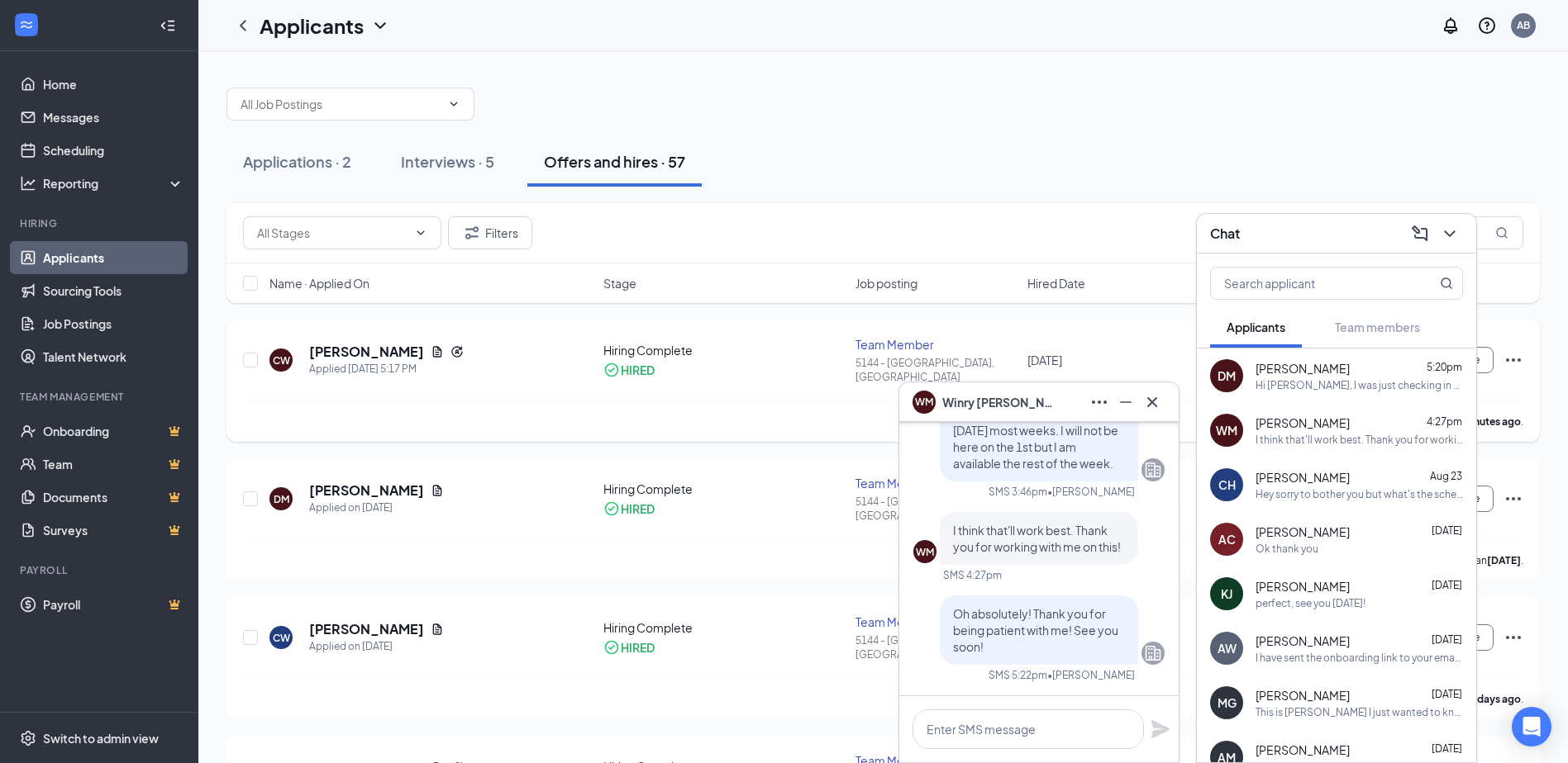
scroll to position [0, 0]
click at [1154, 403] on icon "Cross" at bounding box center [1152, 401] width 10 height 10
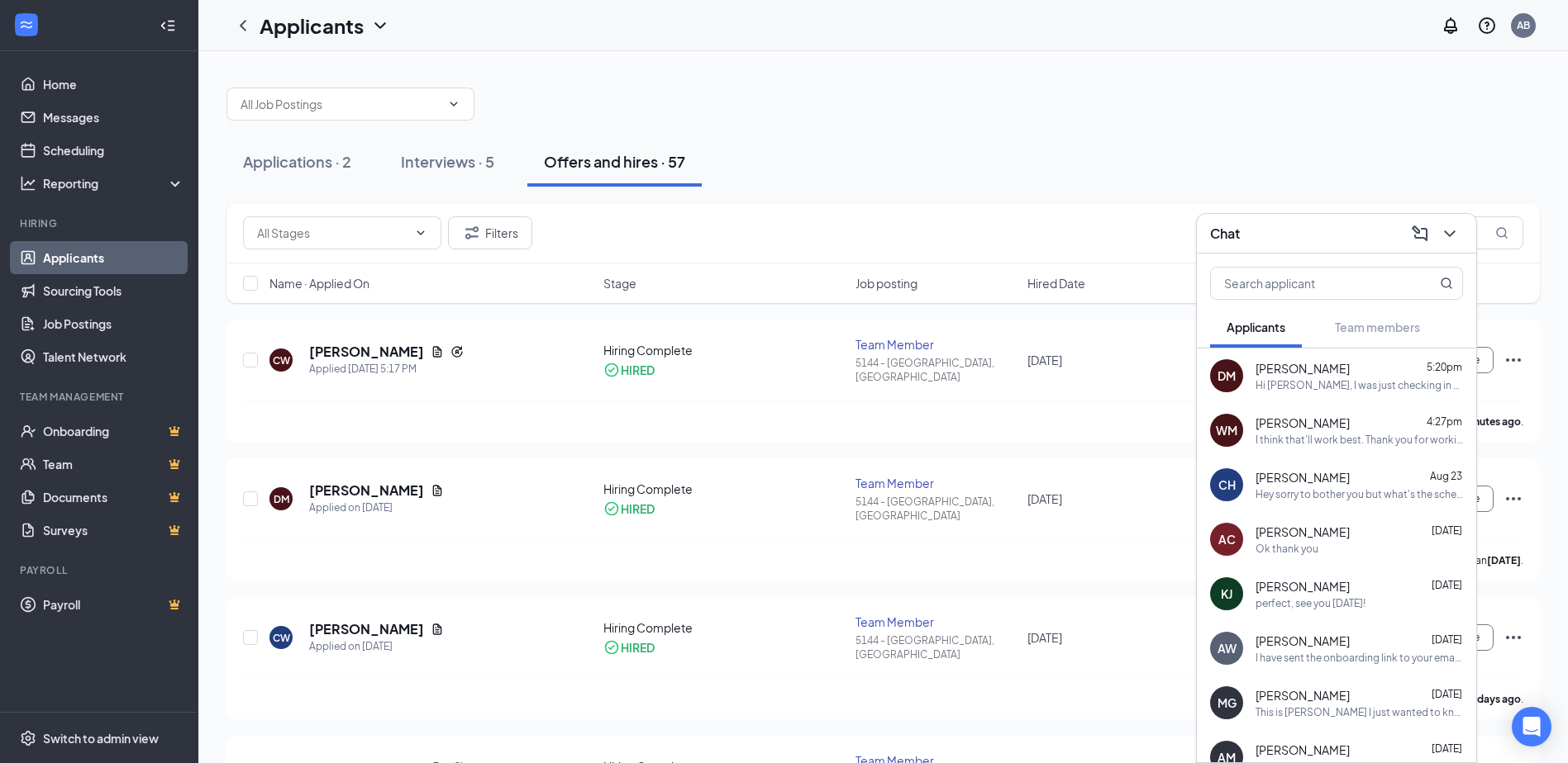
click at [1360, 377] on div "Demi Martin-Goodwin 5:20pm Hi Demi, I was just checking in to see if you're sti…" at bounding box center [1359, 376] width 207 height 32
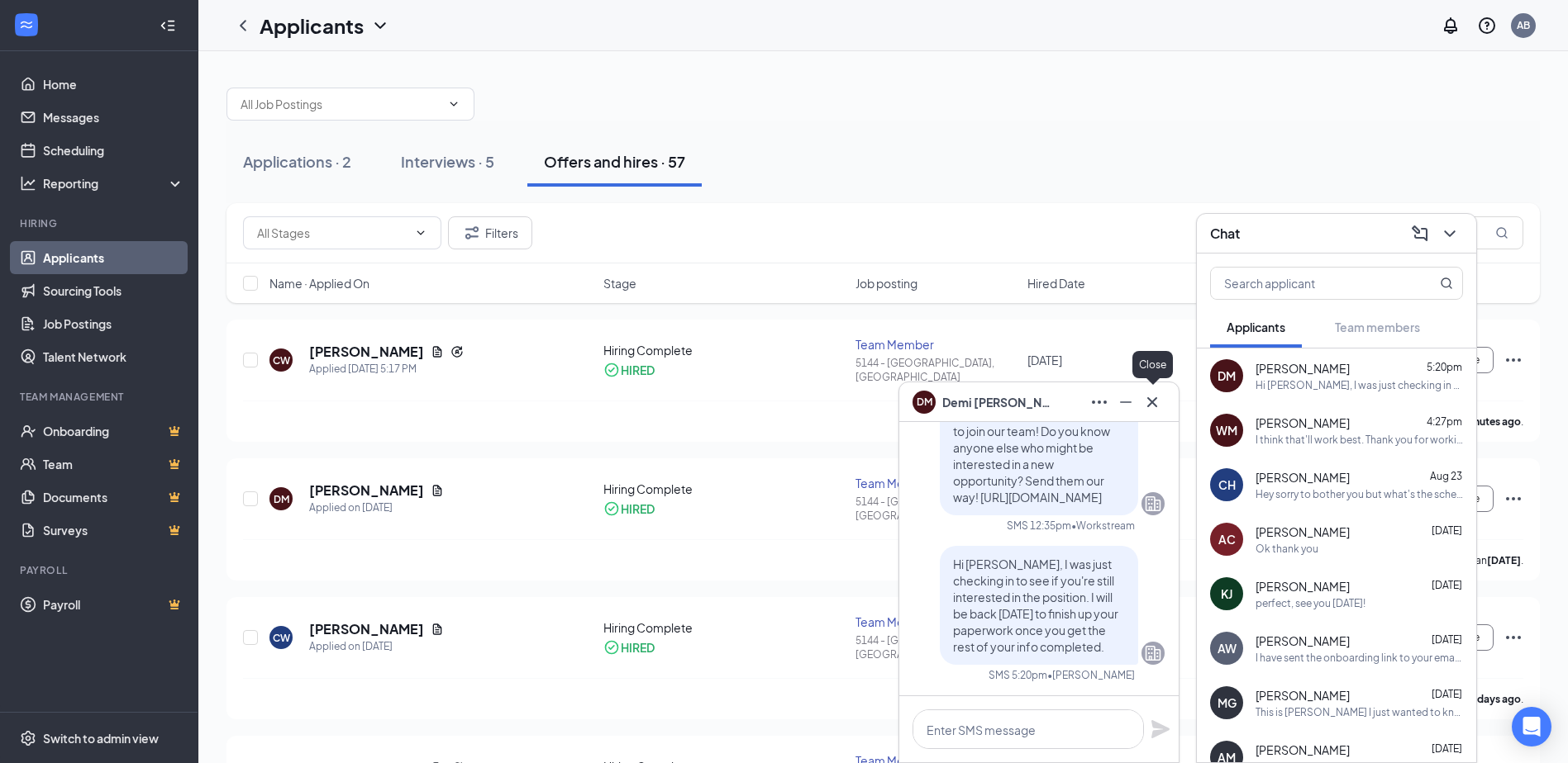
click at [1151, 397] on icon "Cross" at bounding box center [1152, 402] width 20 height 20
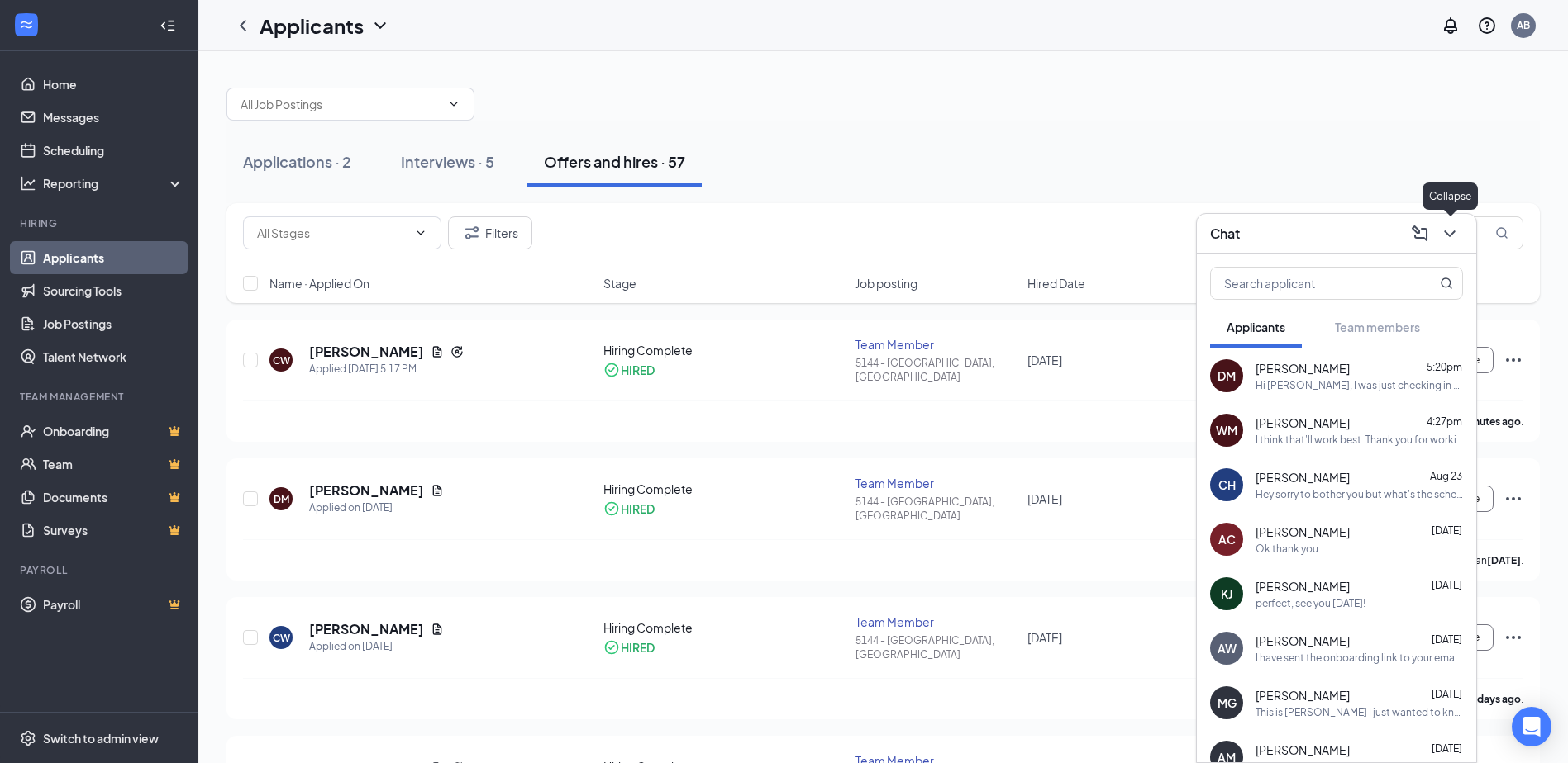
click at [1455, 234] on icon "ChevronDown" at bounding box center [1449, 233] width 20 height 20
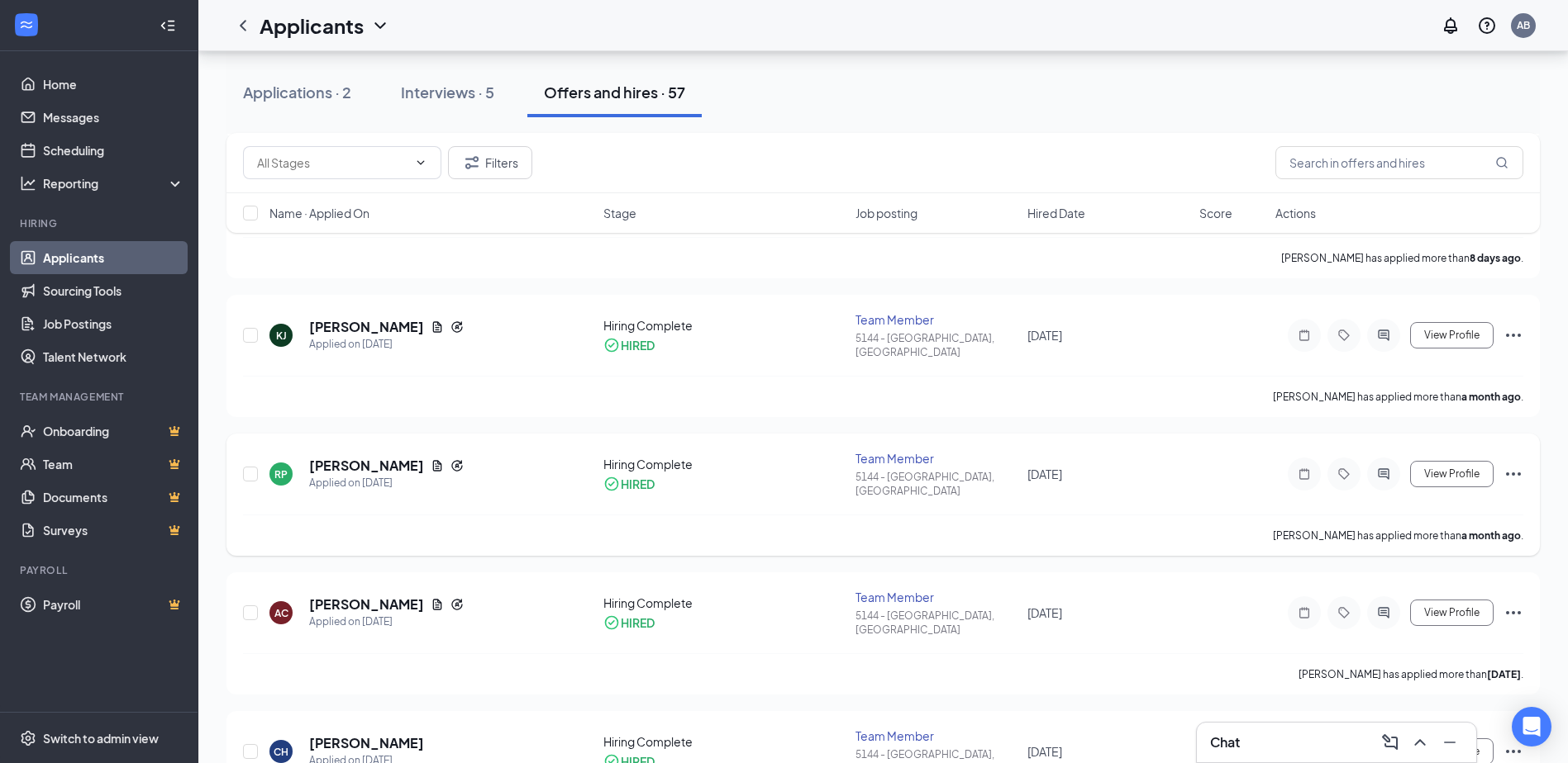
scroll to position [83, 0]
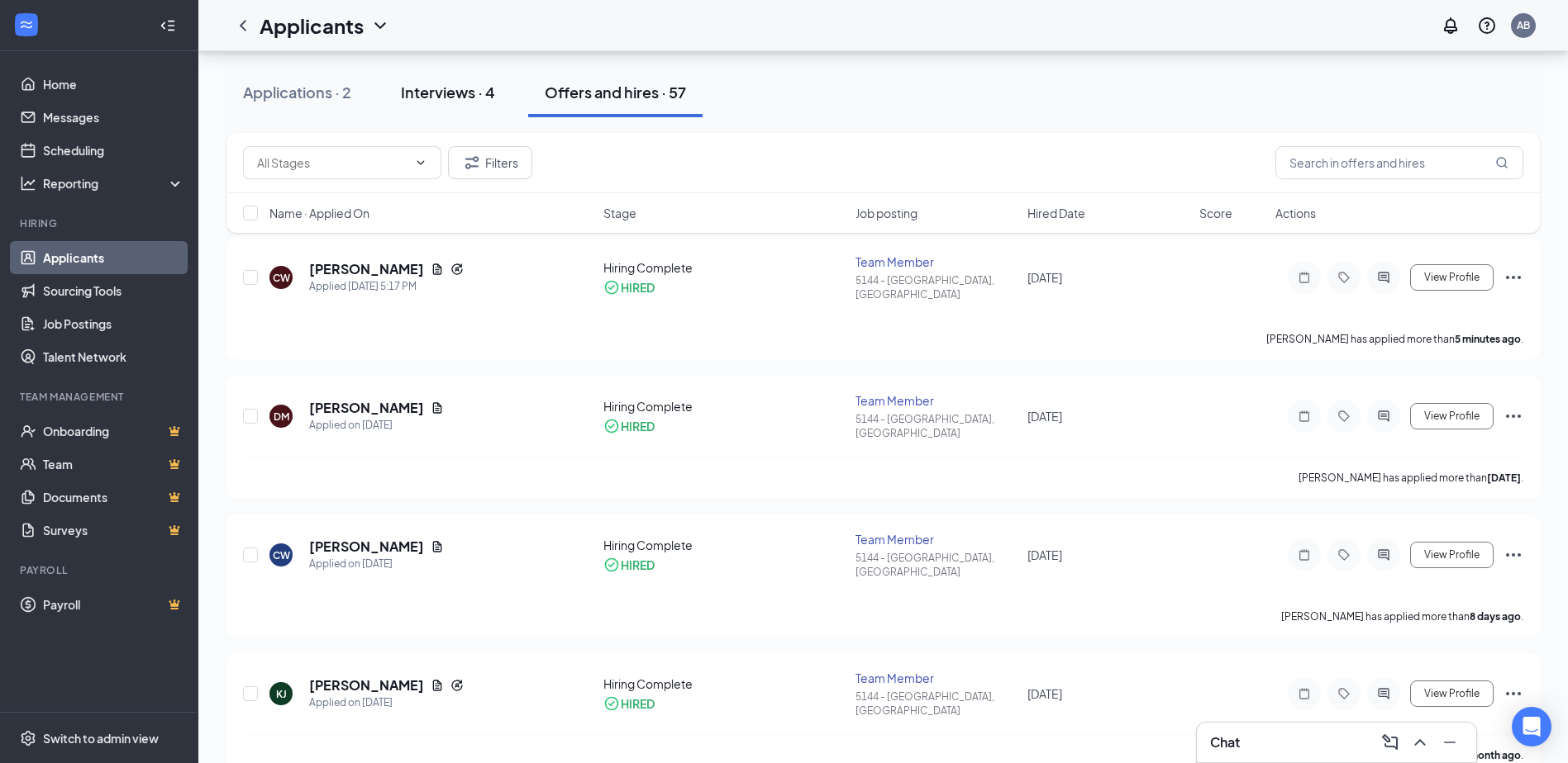
click at [416, 94] on div "Interviews · 4" at bounding box center [448, 92] width 94 height 20
